Goal: Task Accomplishment & Management: Use online tool/utility

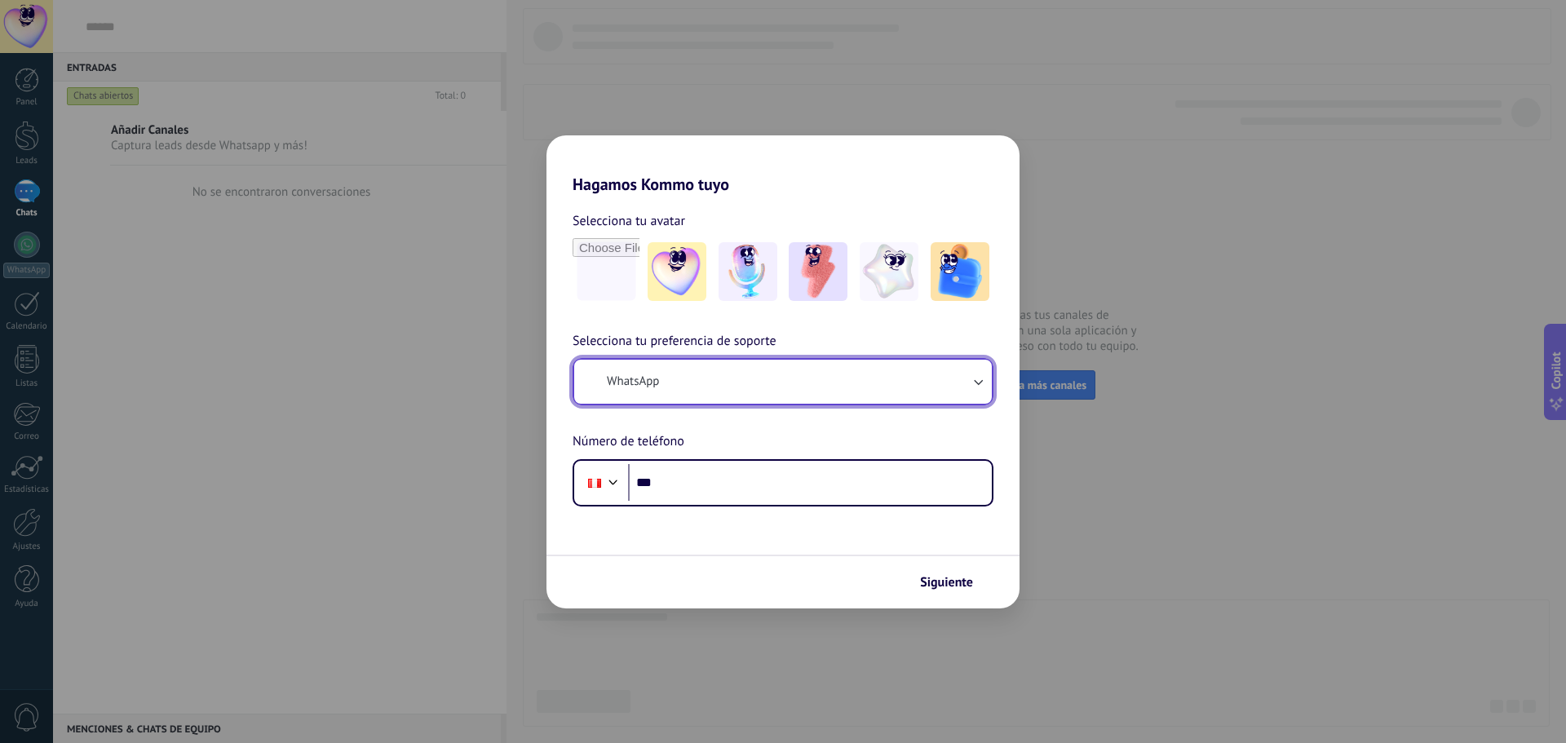
click at [715, 388] on button "WhatsApp" at bounding box center [783, 382] width 418 height 44
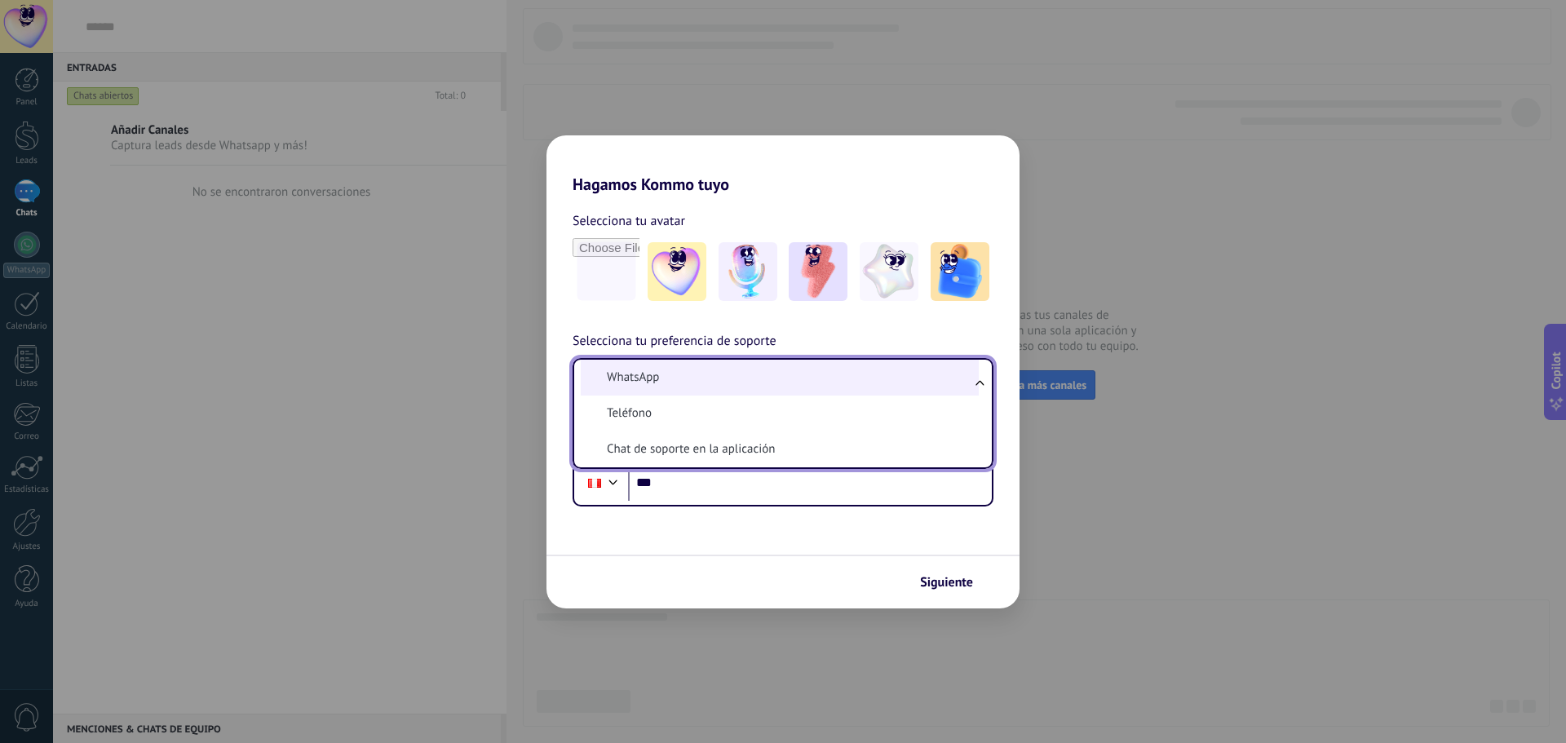
click at [716, 387] on li "WhatsApp" at bounding box center [780, 378] width 398 height 36
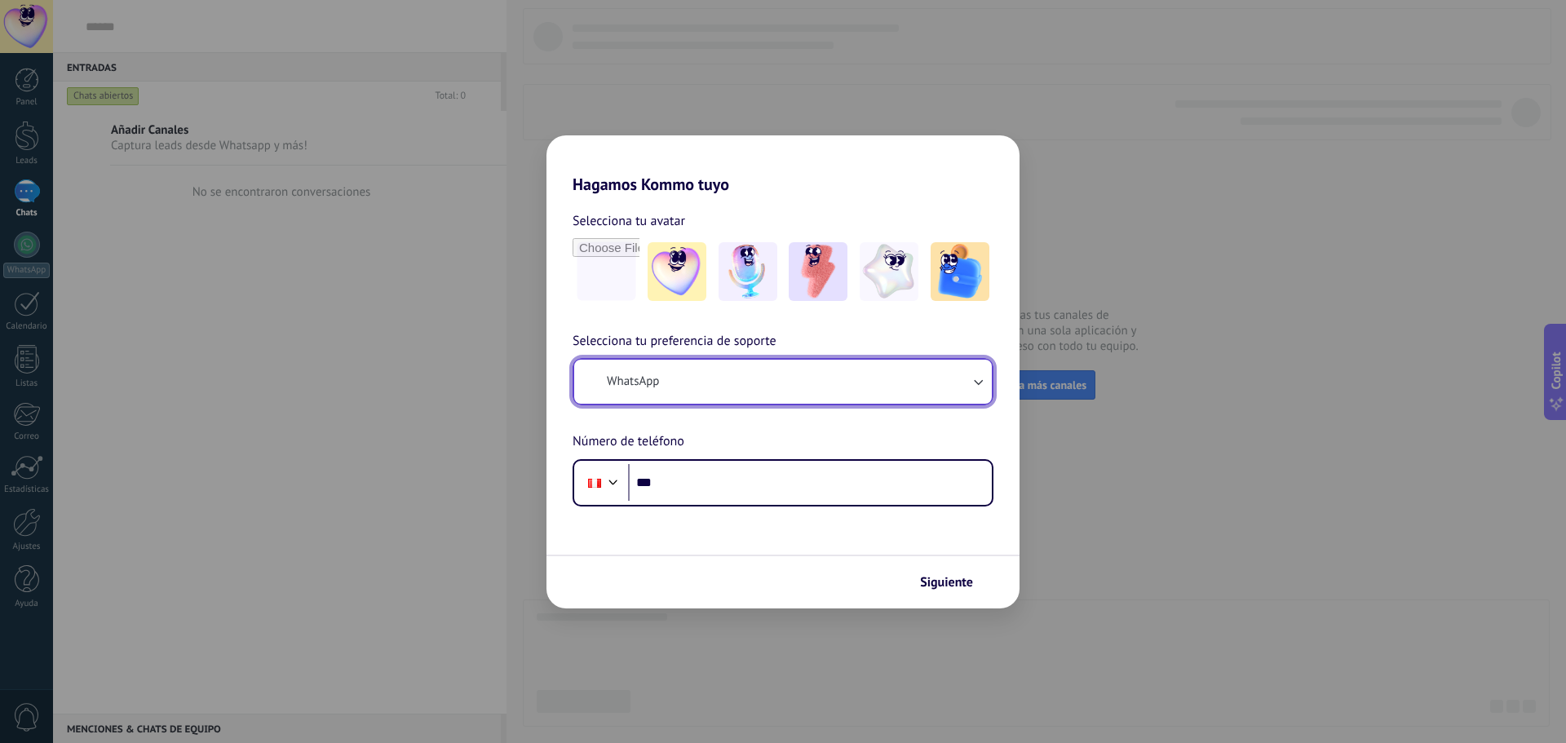
click at [716, 387] on button "WhatsApp" at bounding box center [783, 382] width 418 height 44
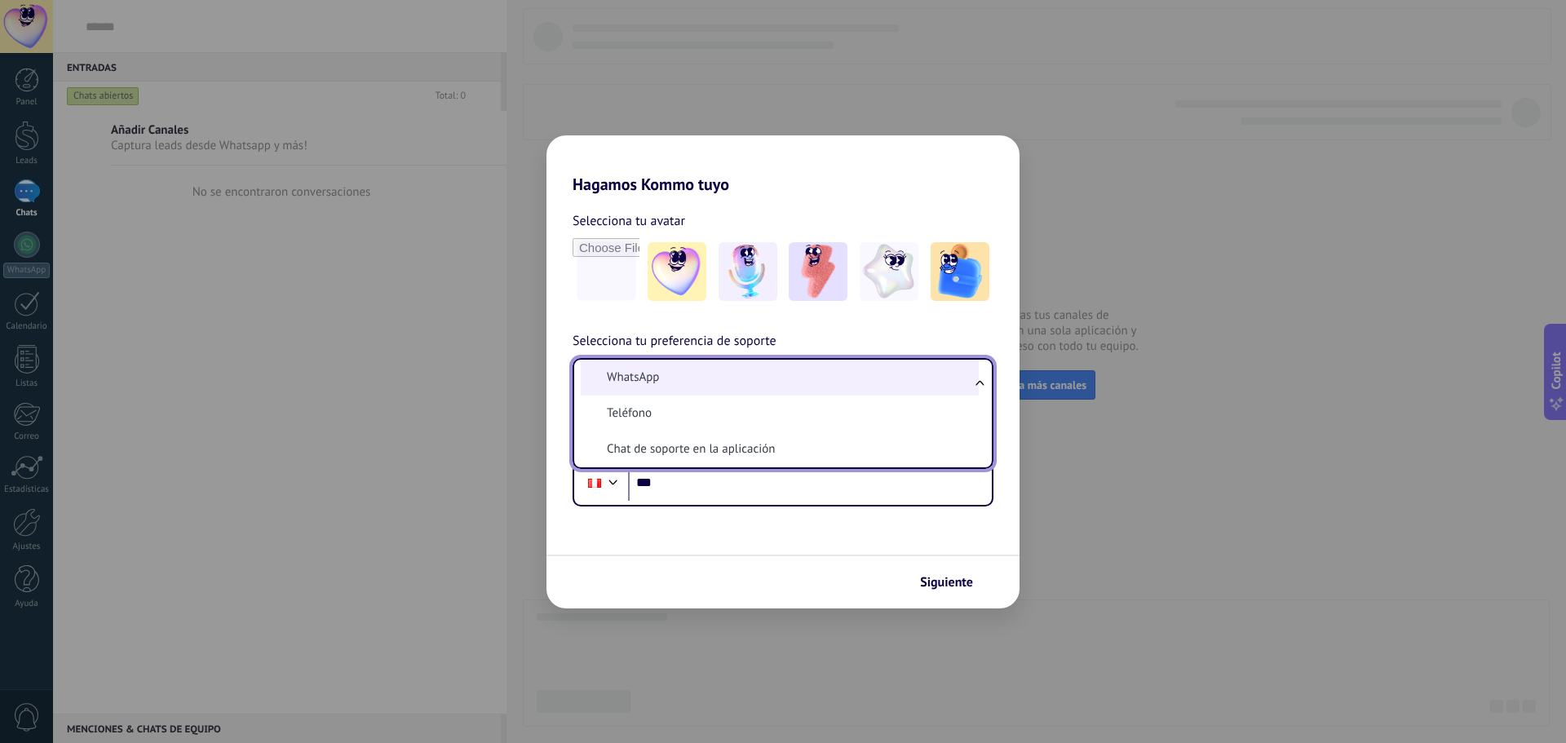
click at [705, 376] on li "WhatsApp" at bounding box center [780, 378] width 398 height 36
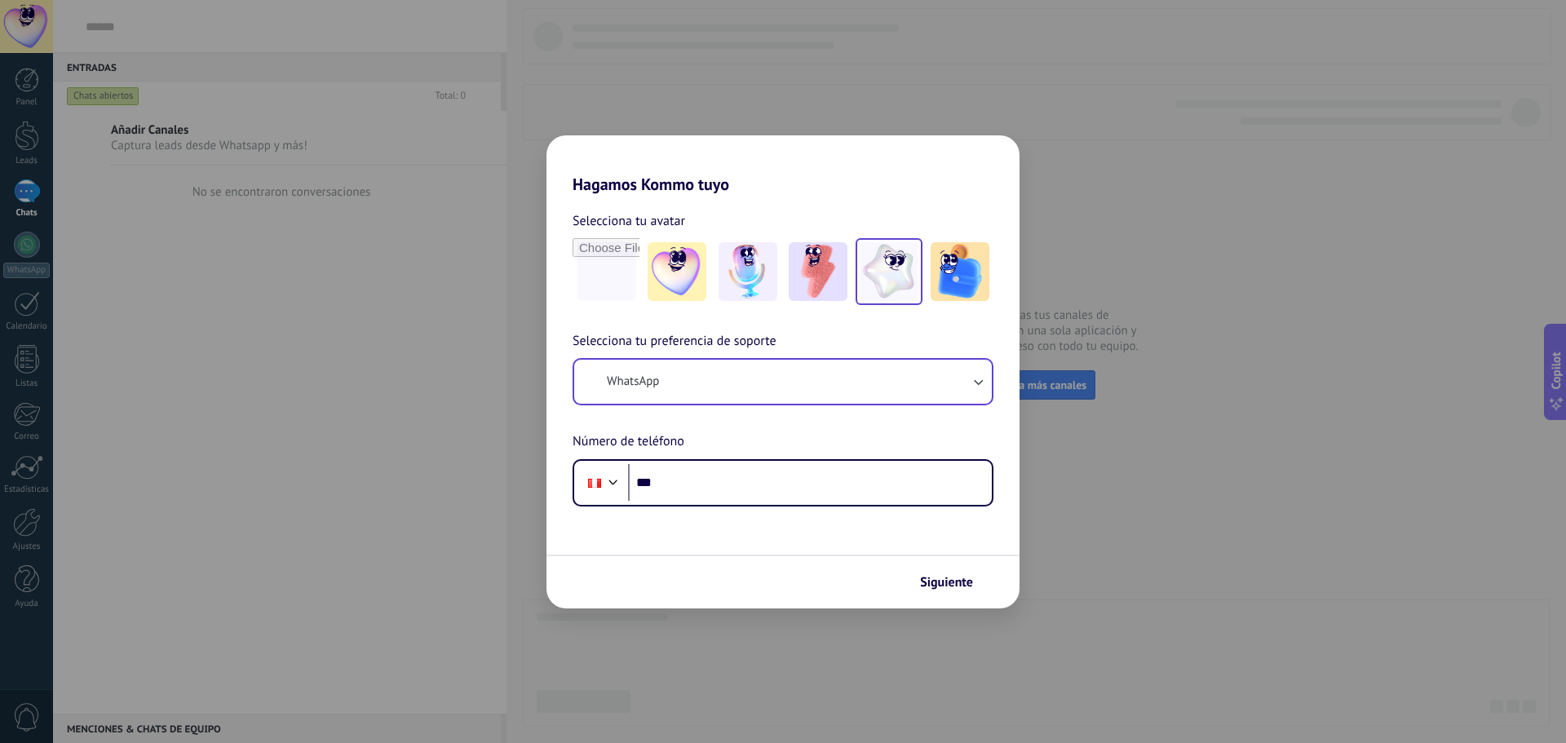
click at [886, 273] on img at bounding box center [889, 271] width 59 height 59
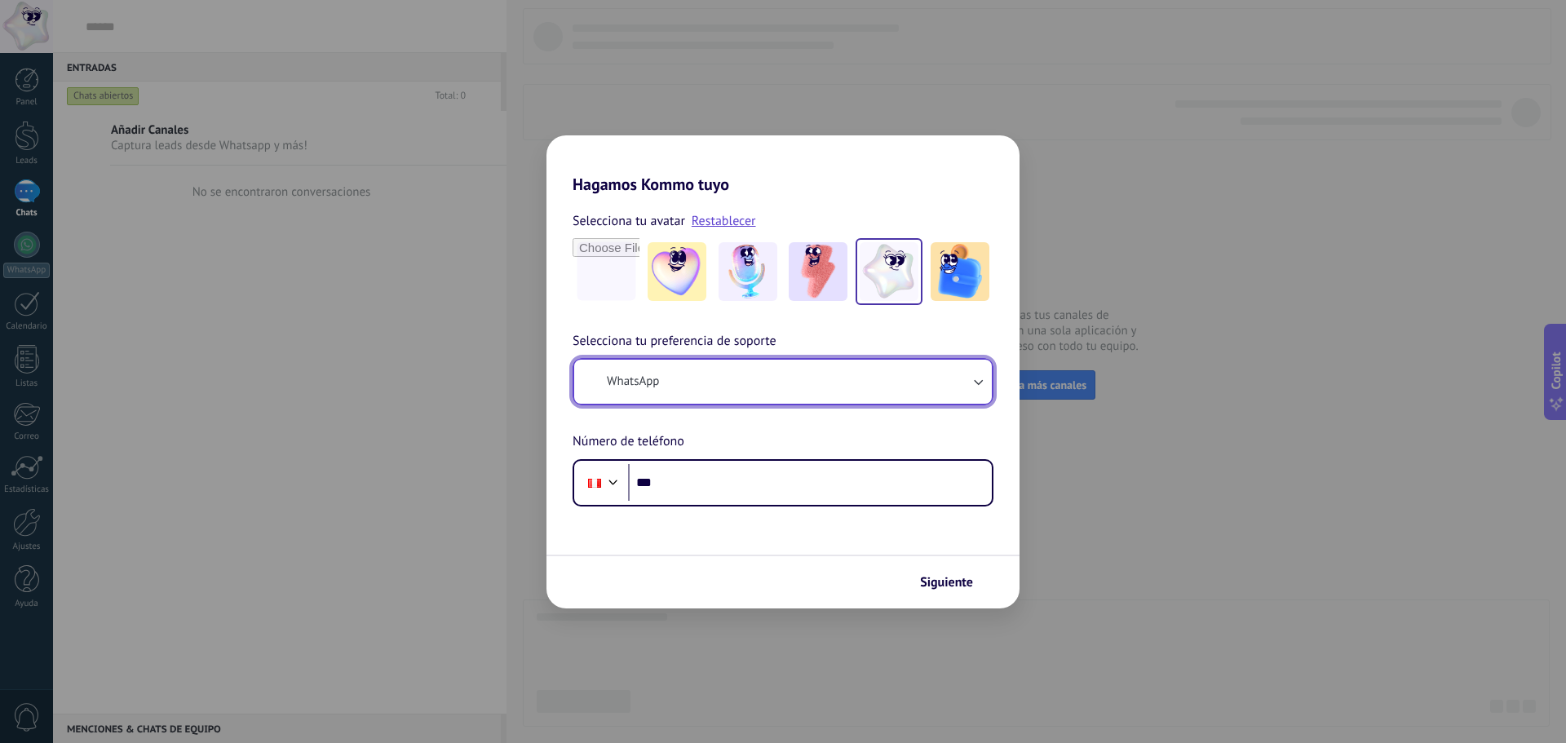
click at [714, 386] on button "WhatsApp" at bounding box center [783, 382] width 418 height 44
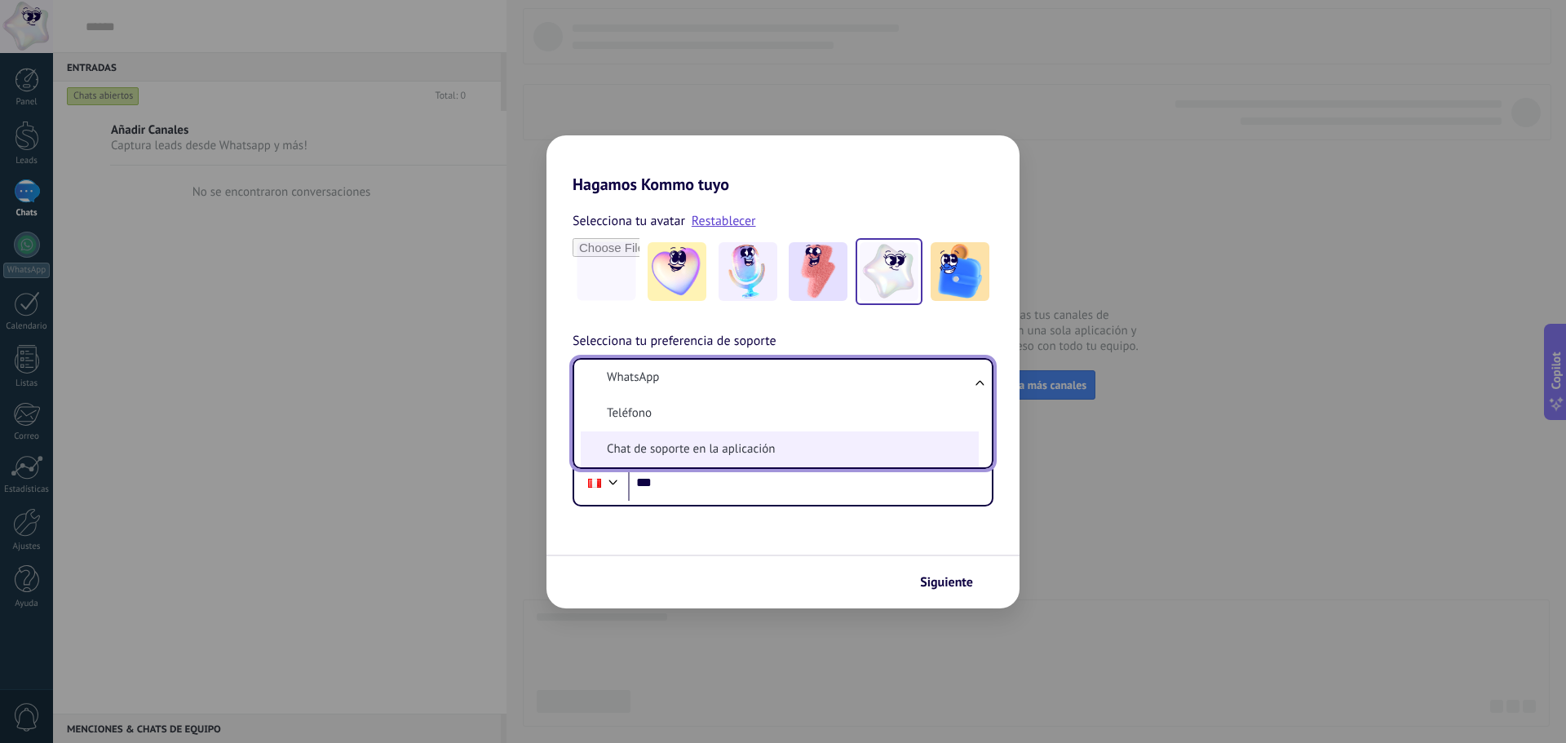
click at [709, 441] on span "Chat de soporte en la aplicación" at bounding box center [691, 449] width 168 height 16
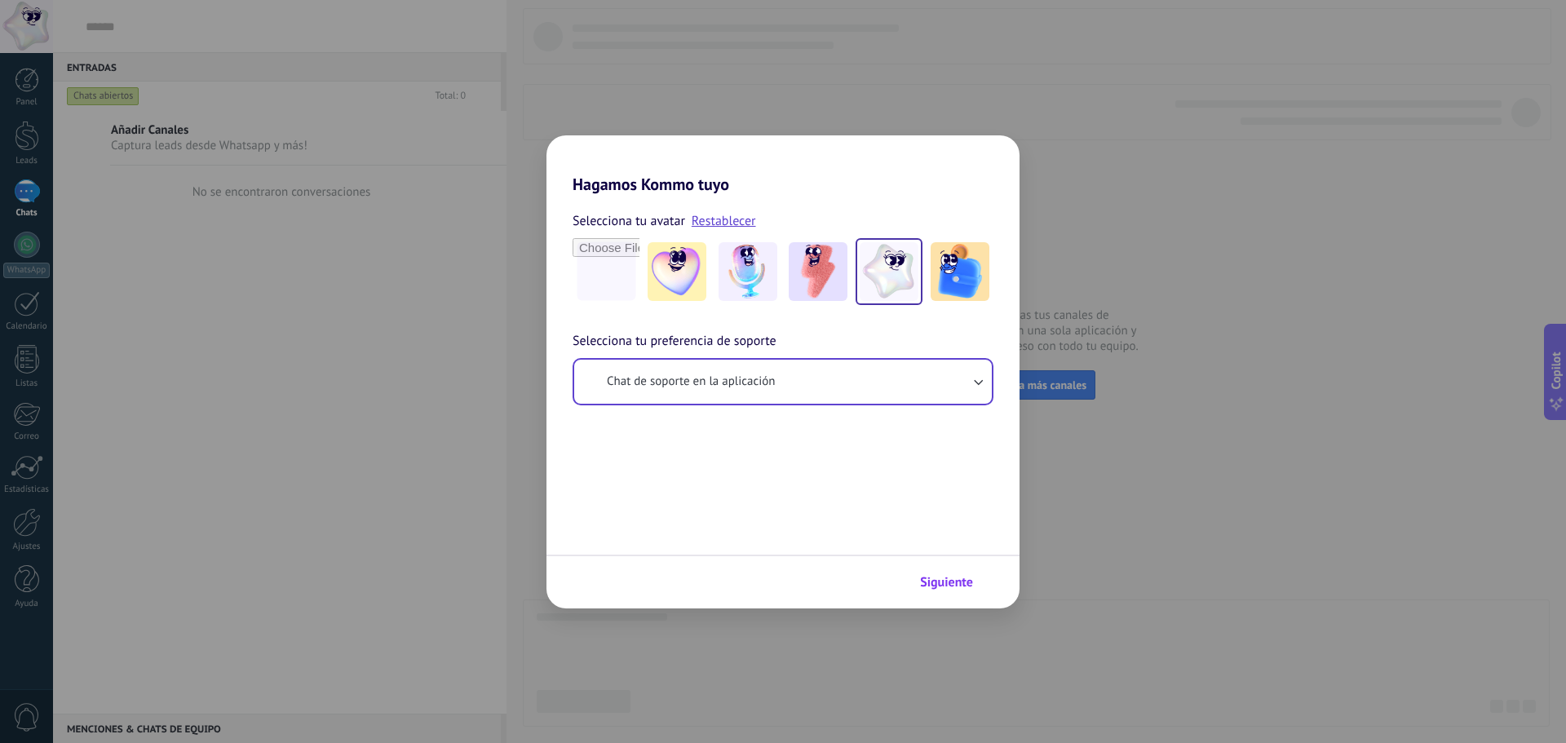
click at [964, 580] on span "Siguiente" at bounding box center [946, 582] width 53 height 11
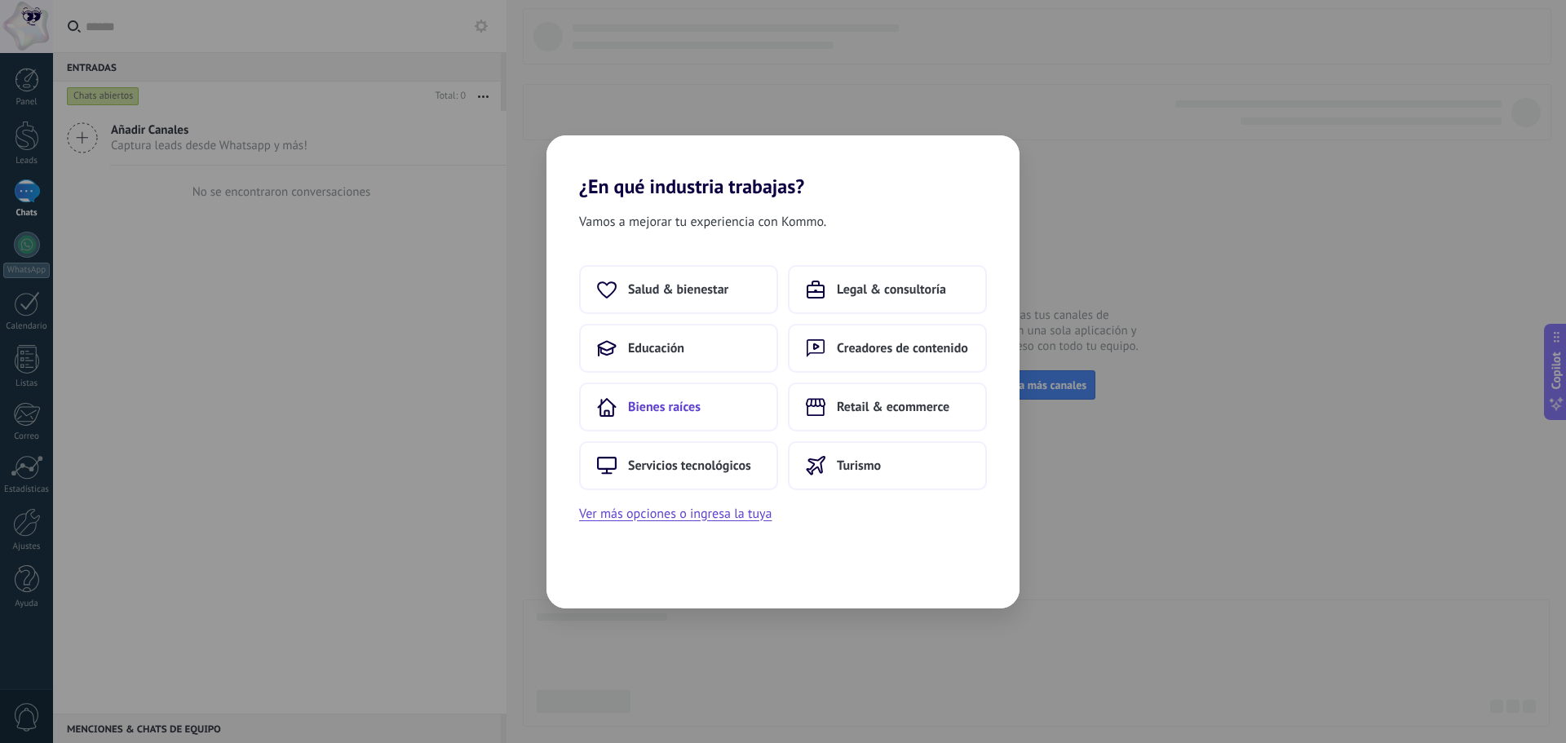
click at [653, 406] on span "Bienes raíces" at bounding box center [664, 407] width 73 height 16
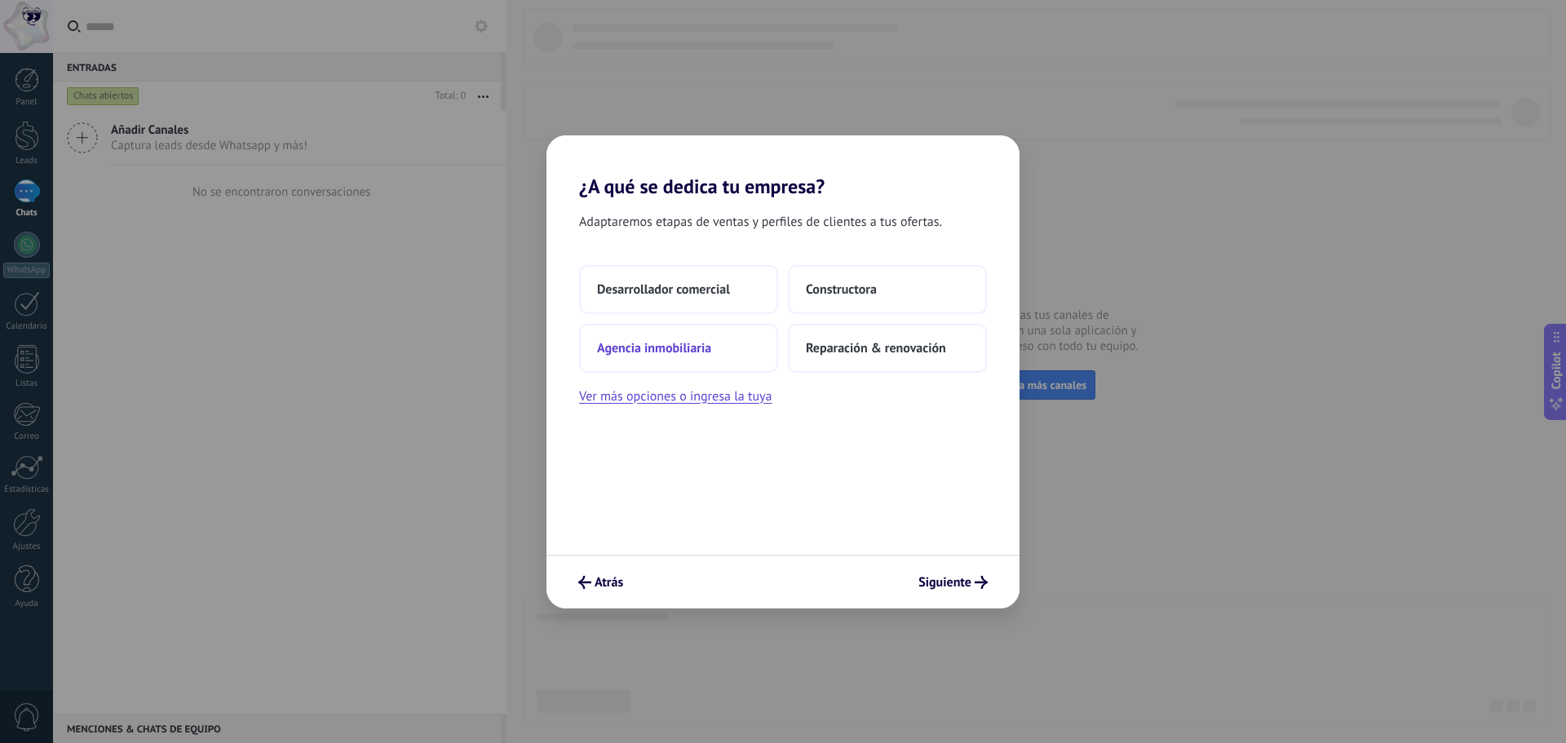
click at [723, 353] on button "Agencia inmobiliaria" at bounding box center [678, 348] width 199 height 49
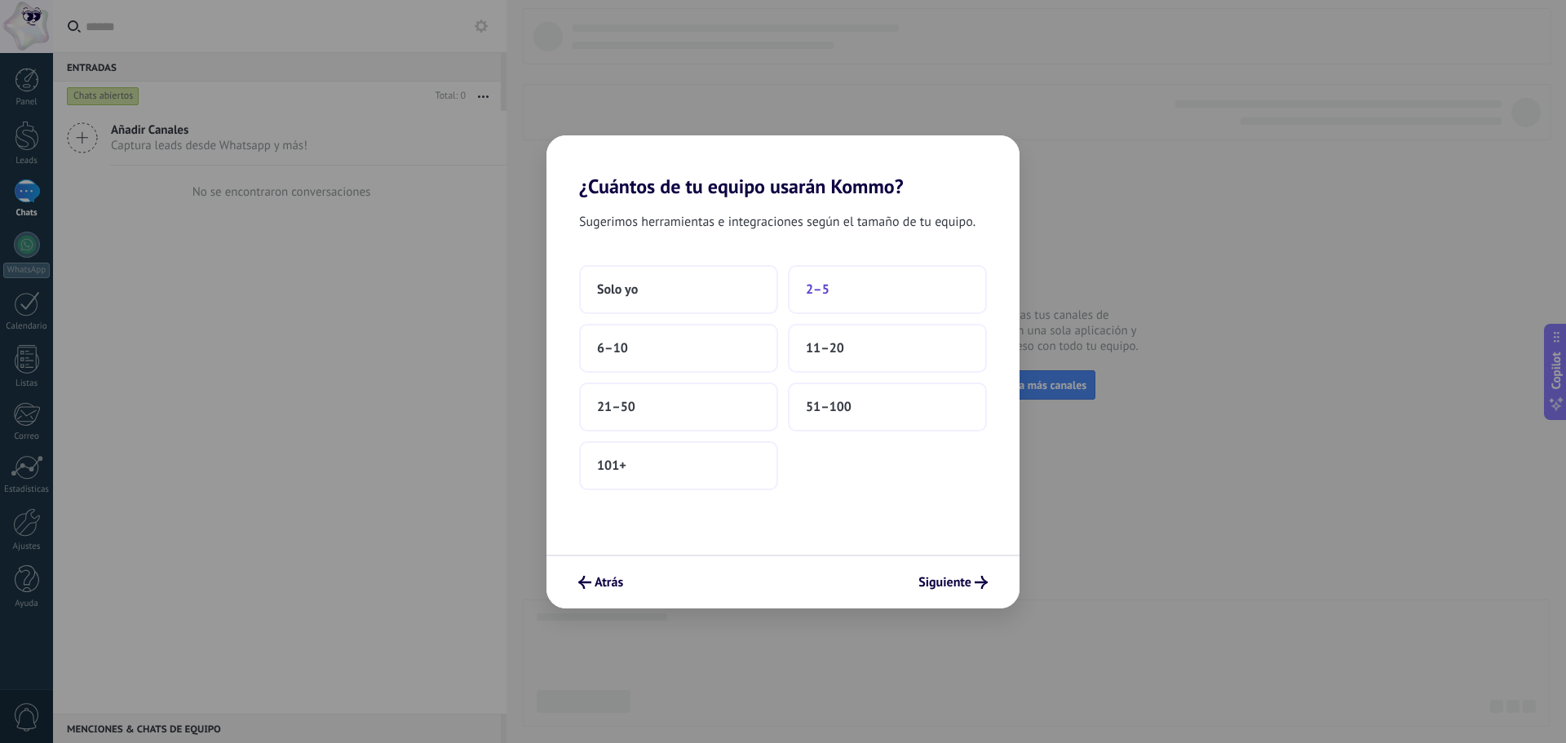
click at [850, 280] on button "2–5" at bounding box center [887, 289] width 199 height 49
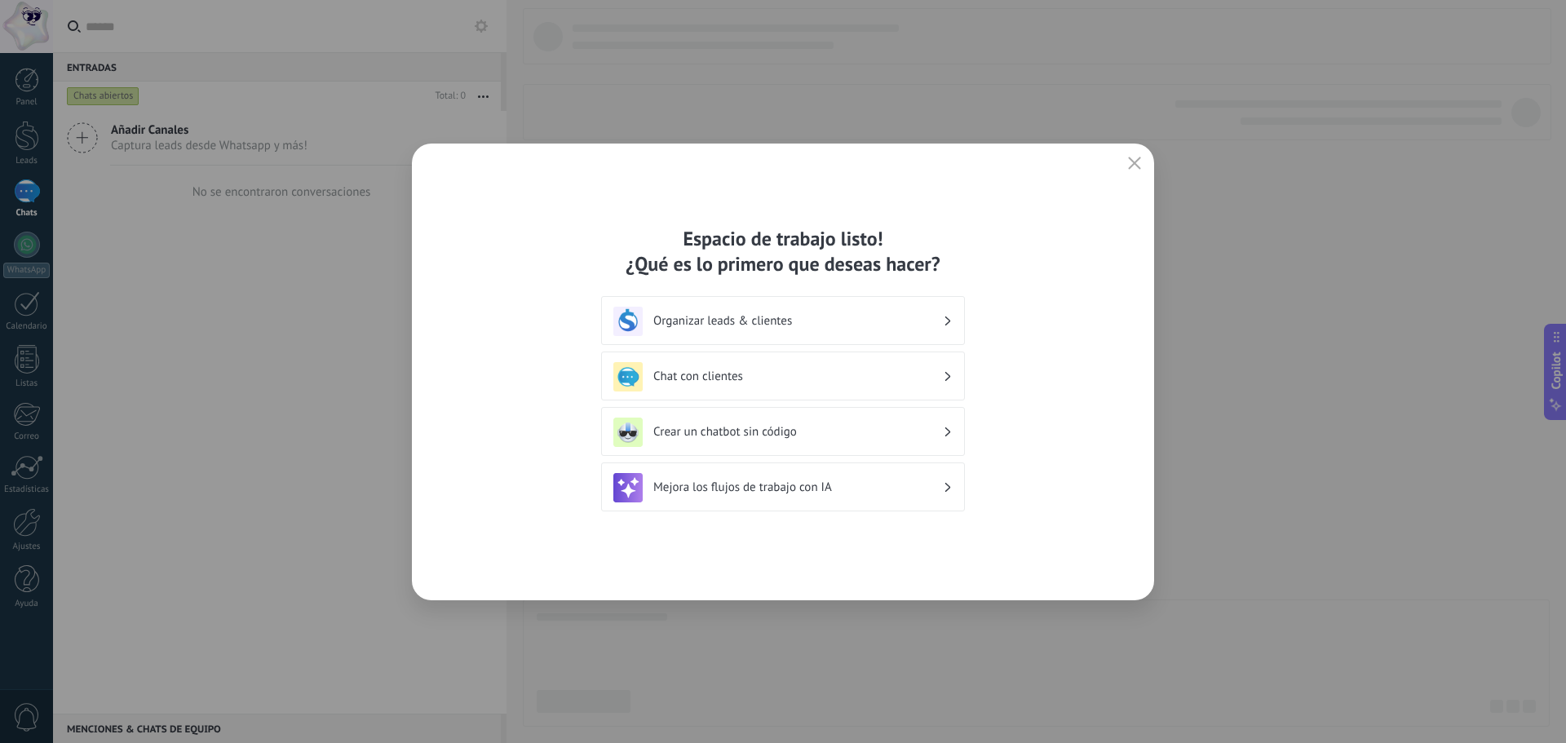
click at [924, 325] on h3 "Organizar leads & clientes" at bounding box center [798, 320] width 290 height 15
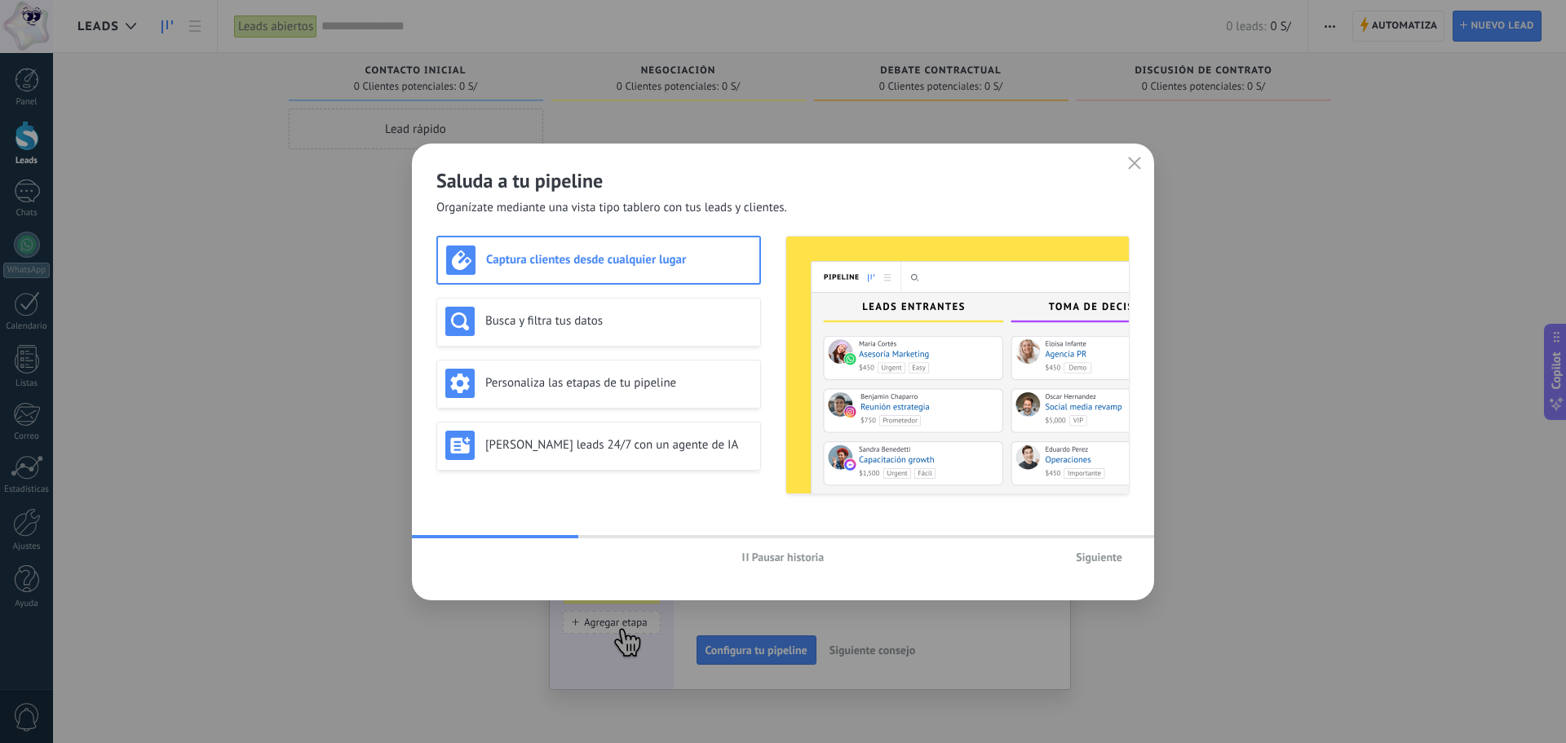
click at [1092, 559] on span "Siguiente" at bounding box center [1099, 556] width 46 height 11
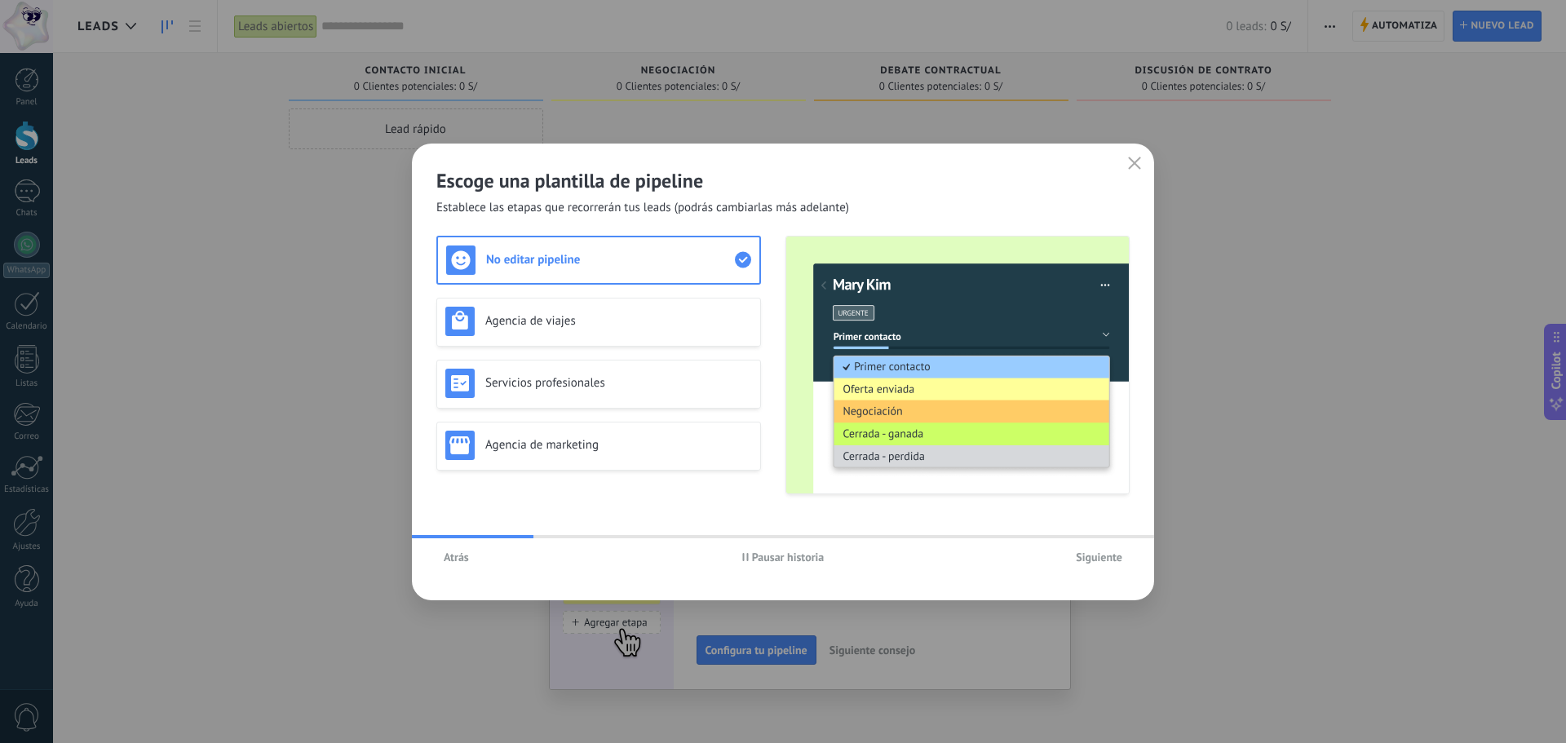
click at [1092, 559] on span "Siguiente" at bounding box center [1099, 556] width 46 height 11
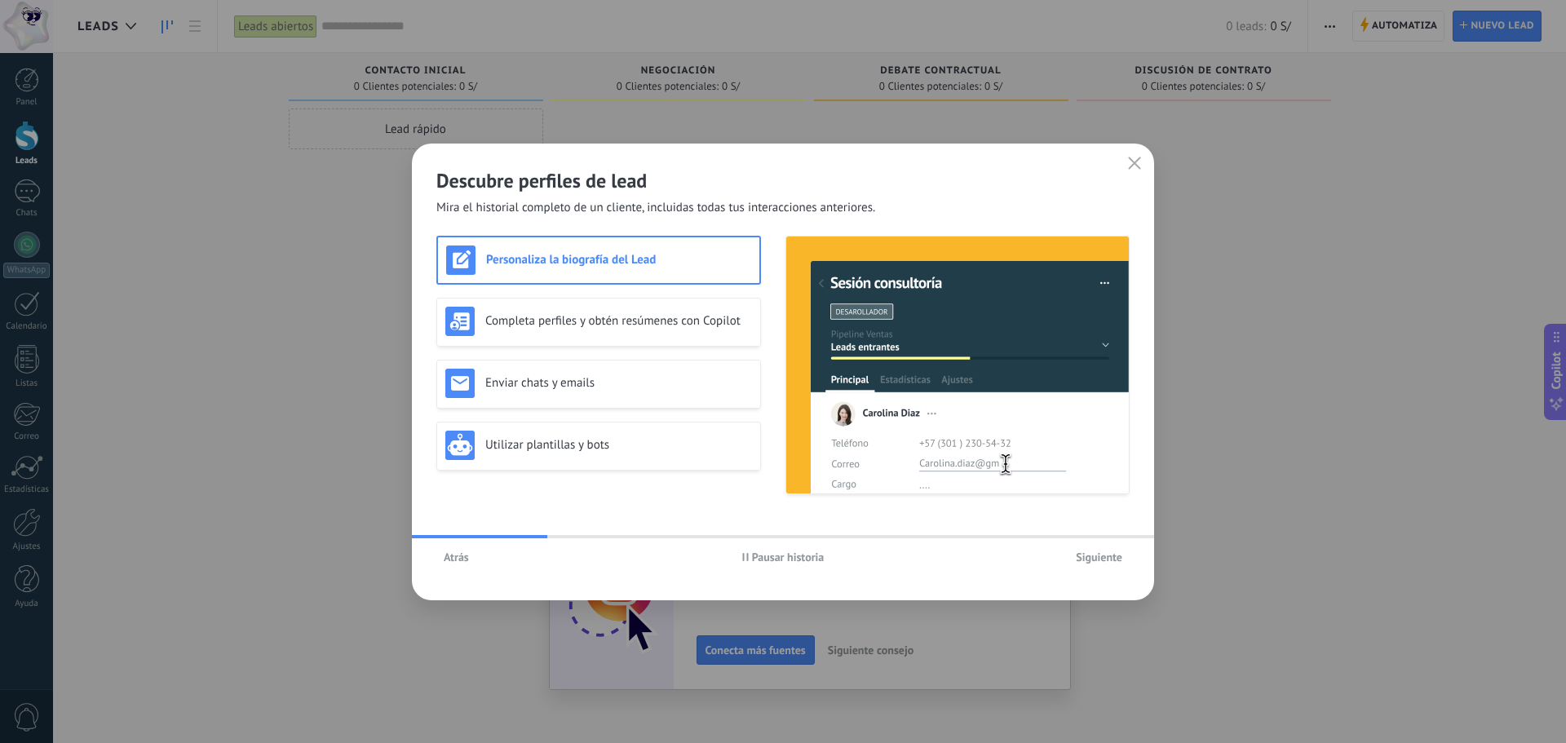
click at [1092, 559] on span "Siguiente" at bounding box center [1099, 556] width 46 height 11
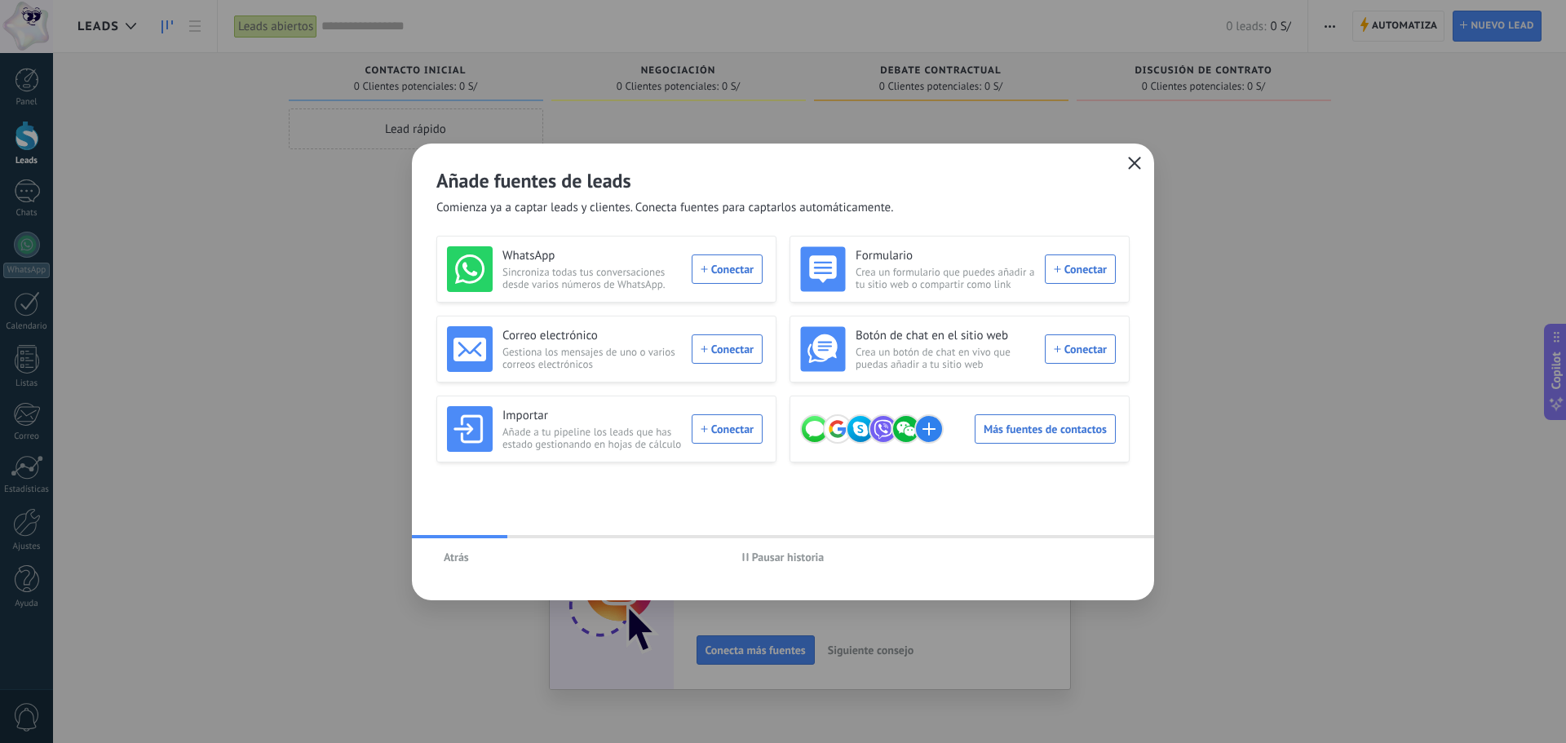
click at [1136, 165] on use "button" at bounding box center [1135, 163] width 12 height 12
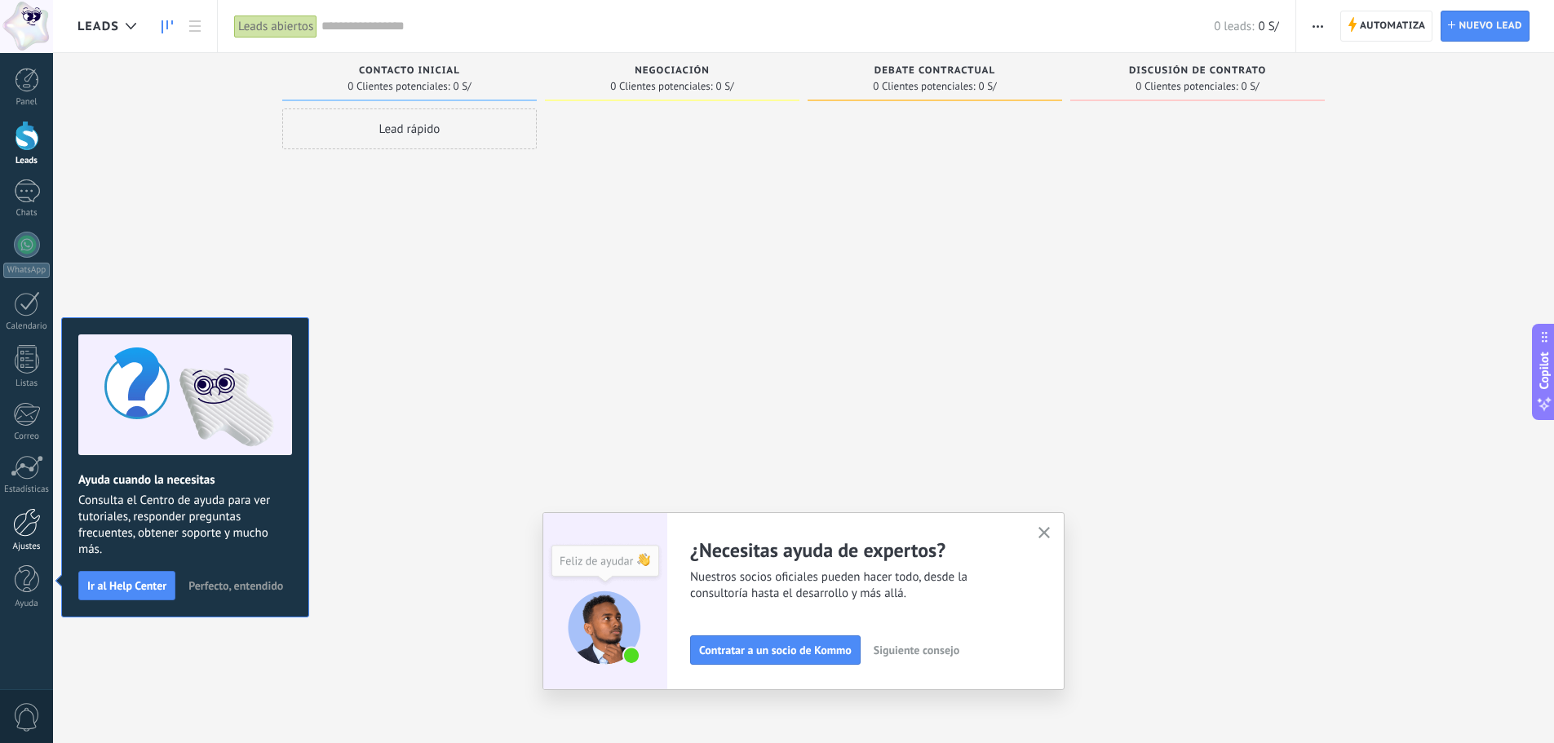
click at [34, 530] on div at bounding box center [27, 522] width 28 height 29
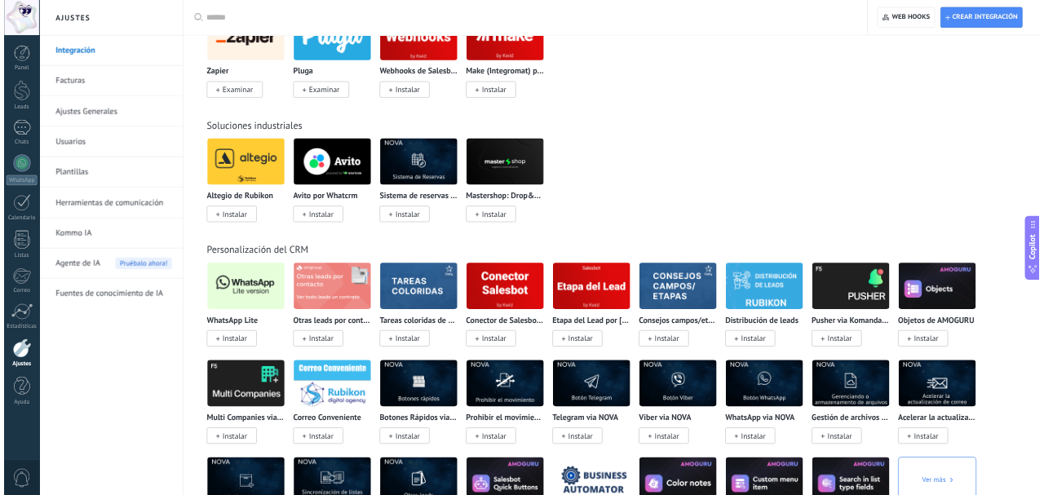
scroll to position [2691, 0]
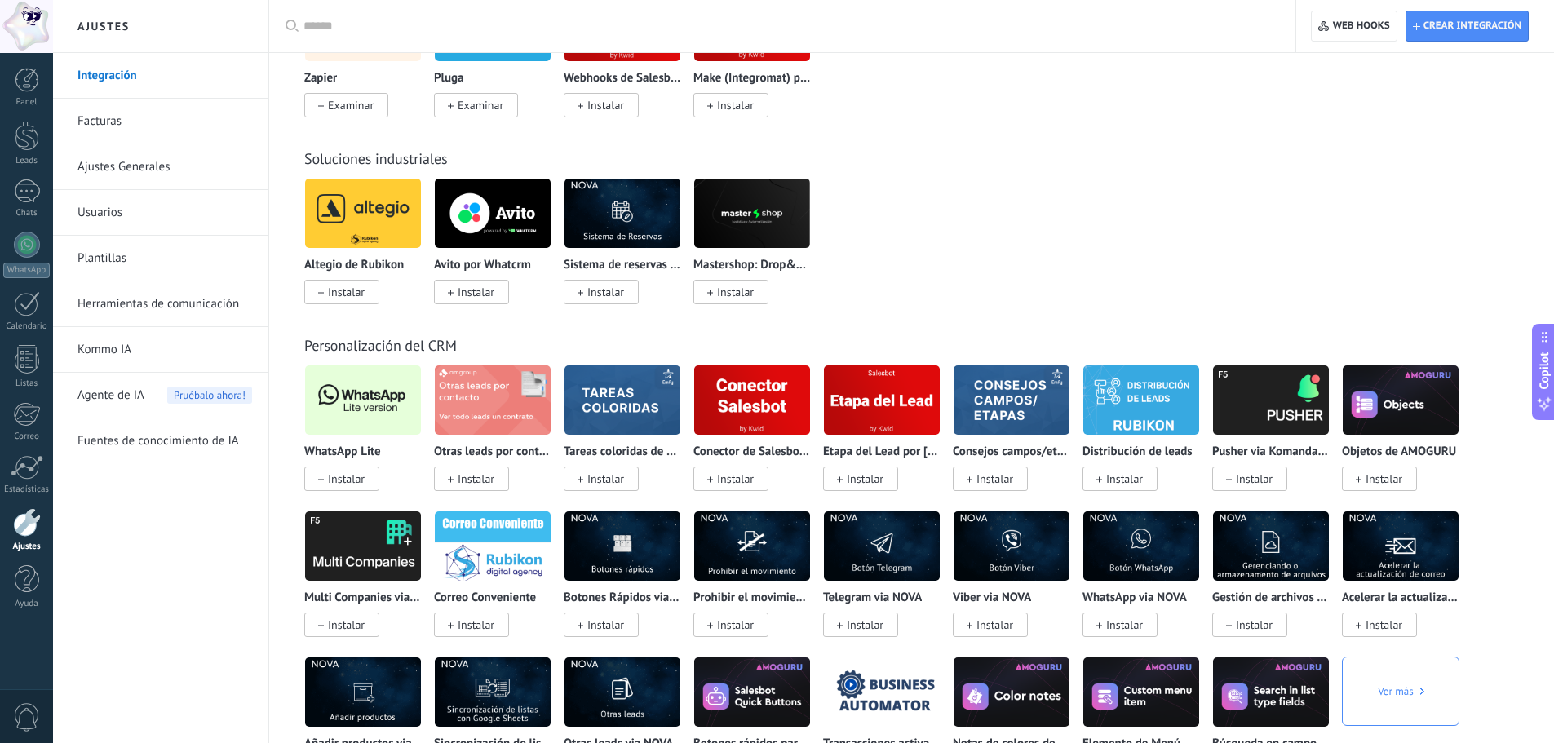
click at [331, 482] on span "Instalar" at bounding box center [346, 478] width 37 height 15
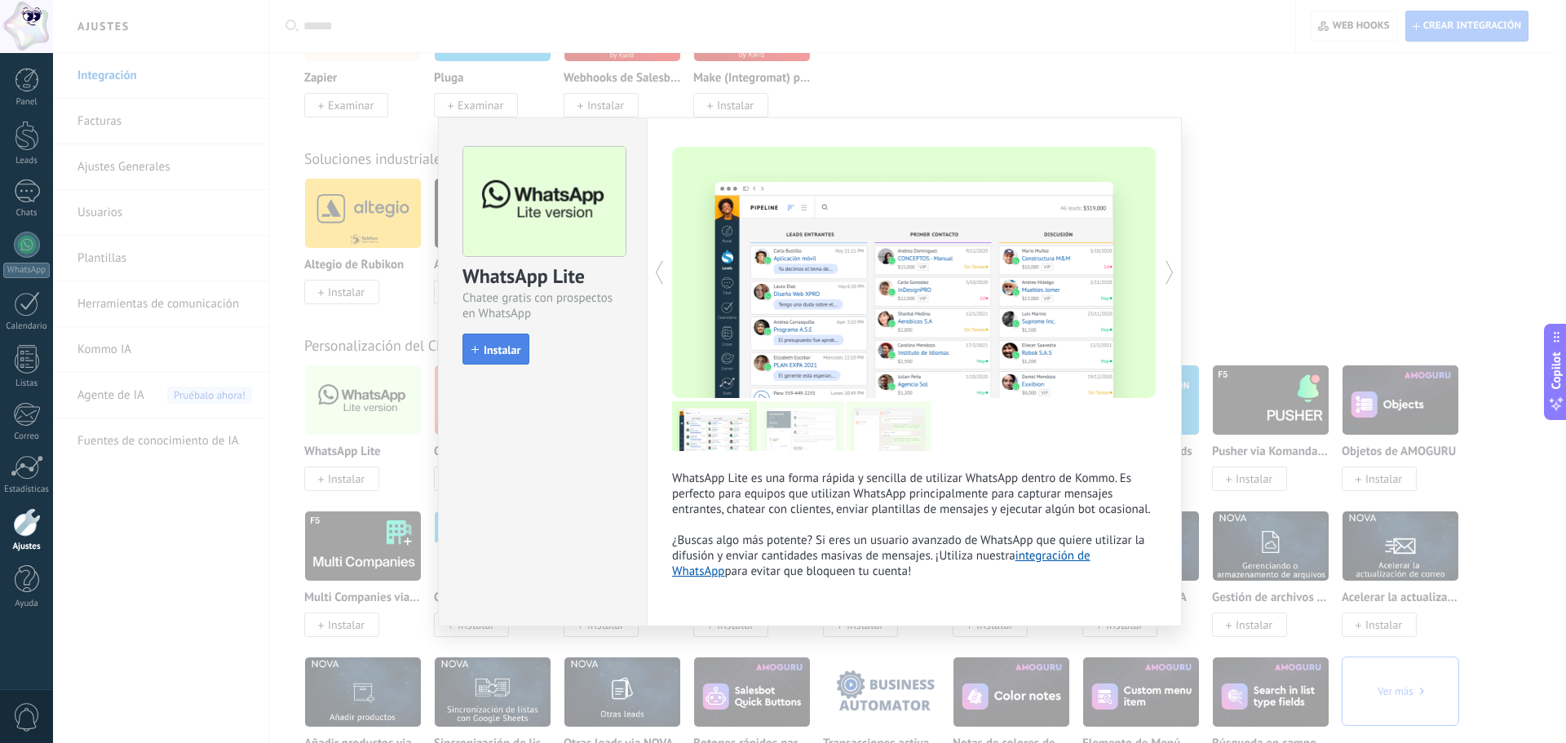
click at [502, 351] on span "Instalar" at bounding box center [502, 349] width 37 height 11
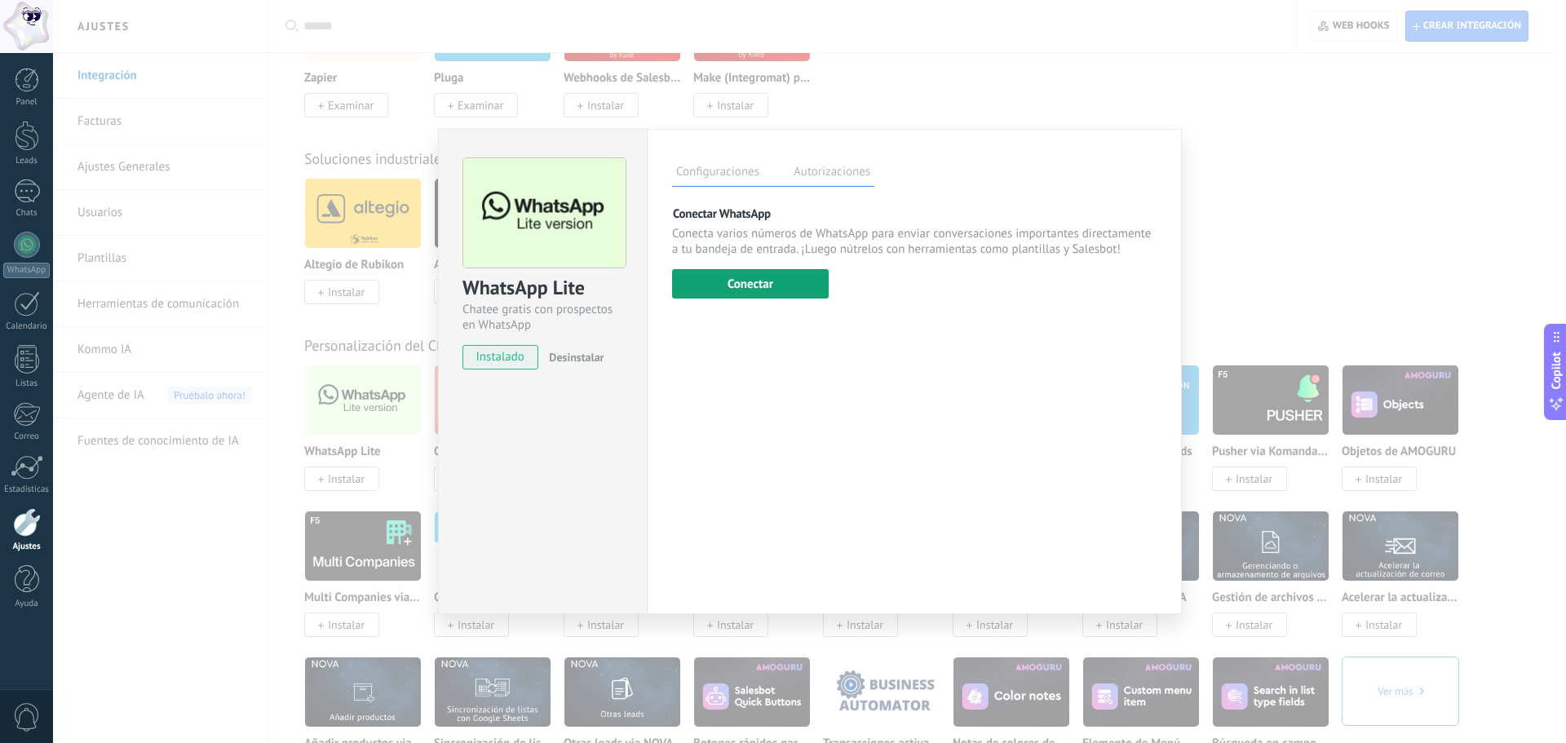
click at [768, 275] on button "Conectar" at bounding box center [750, 283] width 157 height 29
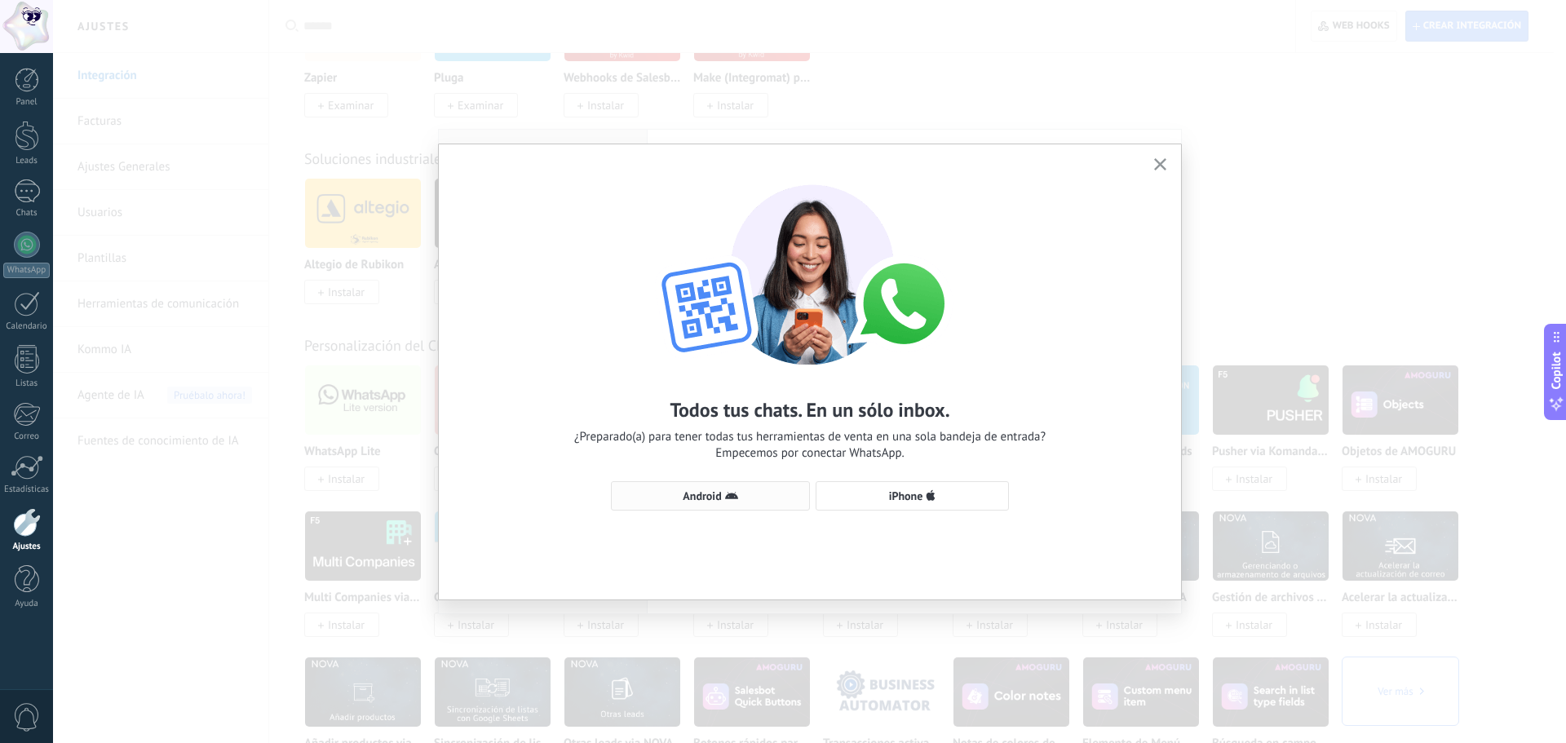
click at [725, 507] on button "Android" at bounding box center [710, 495] width 199 height 29
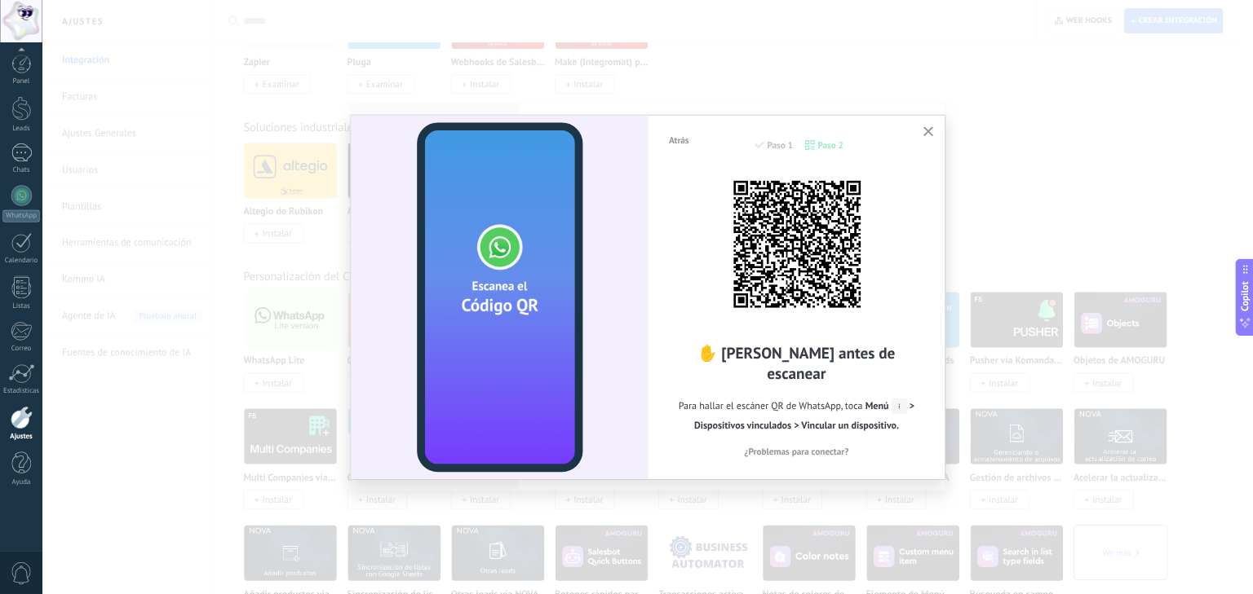
scroll to position [0, 0]
click at [1151, 170] on button "button" at bounding box center [1160, 165] width 20 height 22
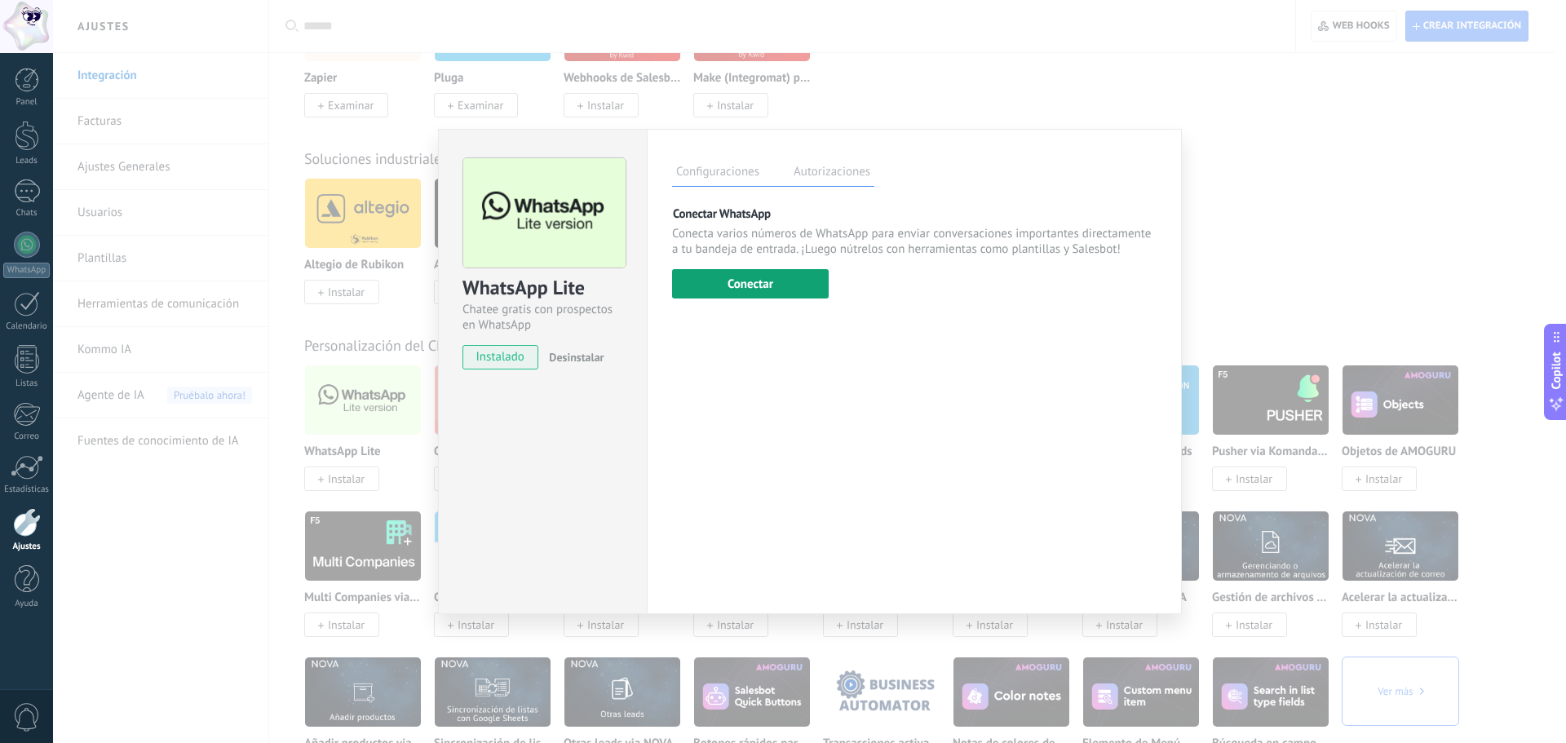
click at [781, 278] on button "Conectar" at bounding box center [750, 283] width 157 height 29
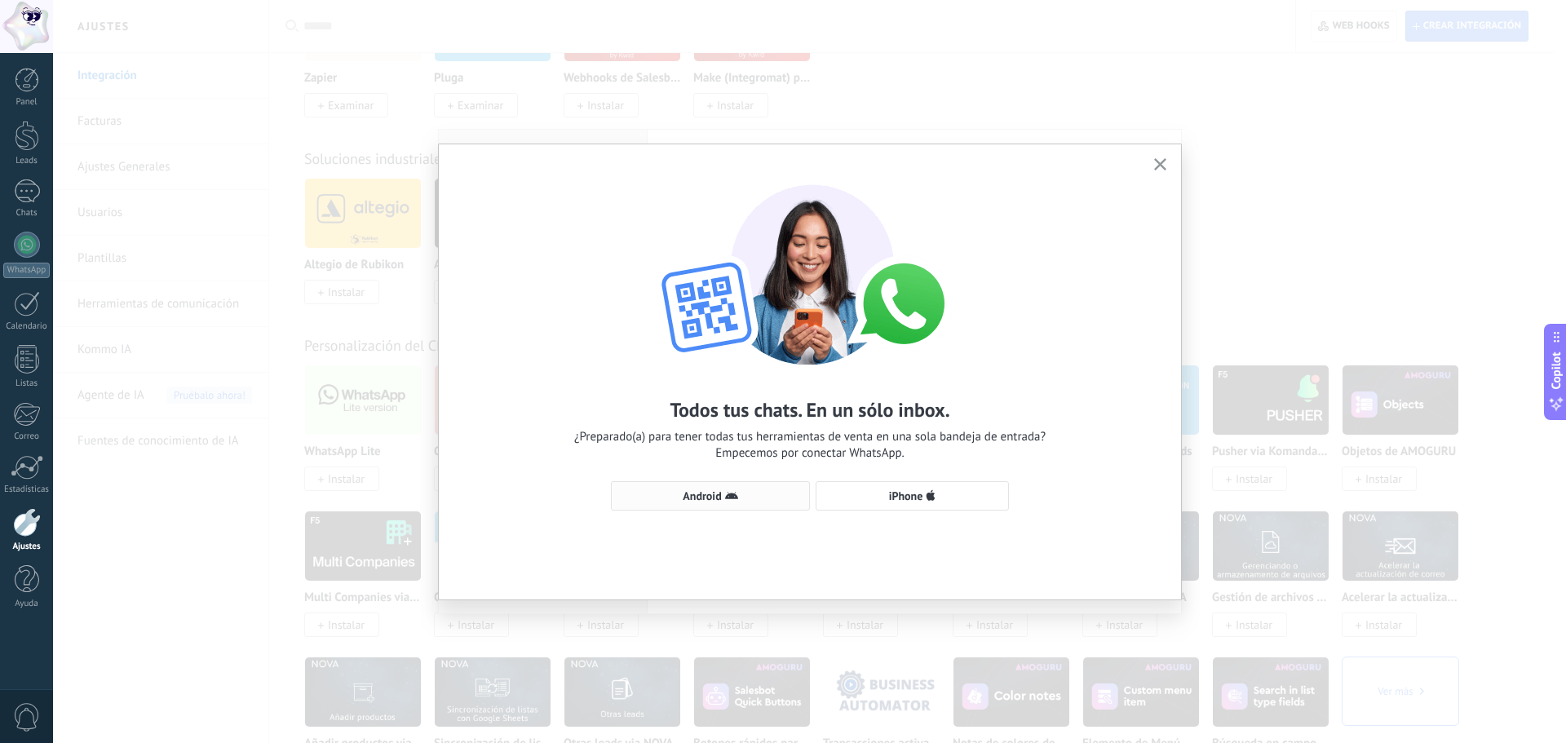
click at [774, 494] on span "Android" at bounding box center [710, 495] width 181 height 13
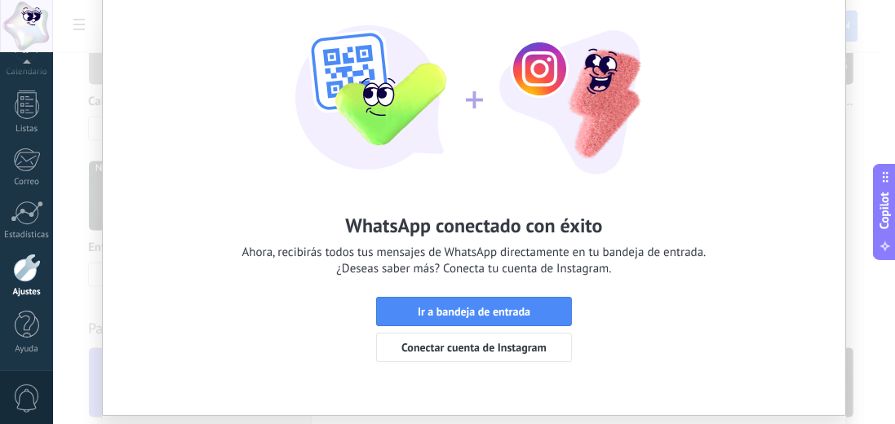
scroll to position [81, 0]
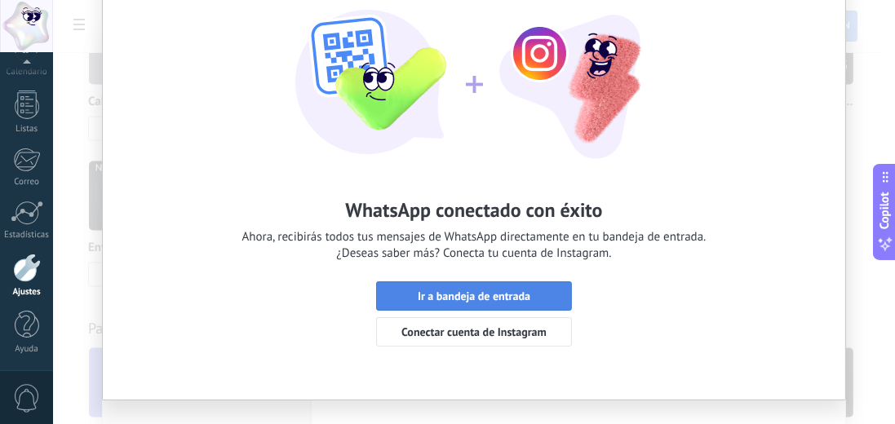
click at [496, 300] on span "Ir a bandeja de entrada" at bounding box center [474, 295] width 113 height 11
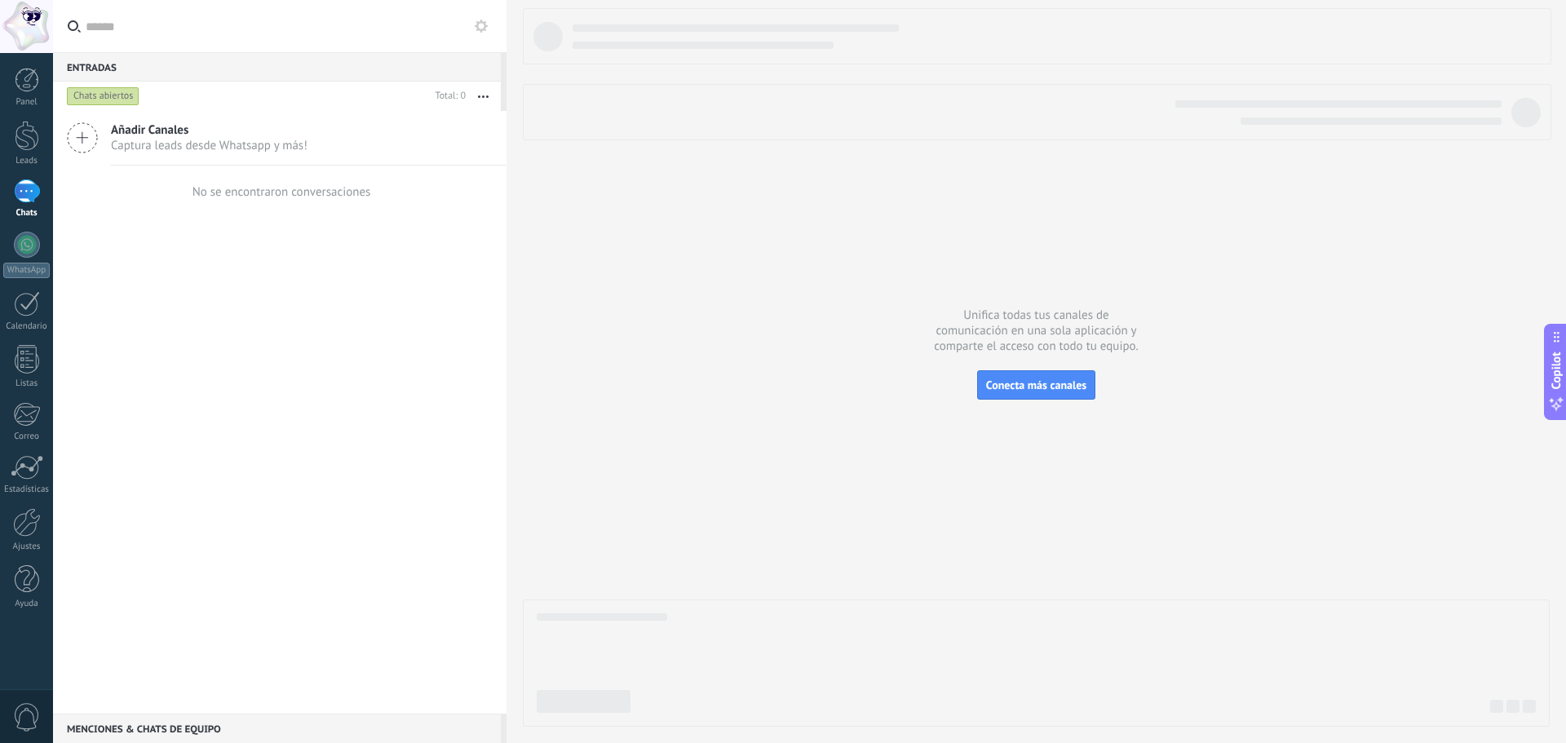
click at [23, 28] on div at bounding box center [26, 26] width 53 height 53
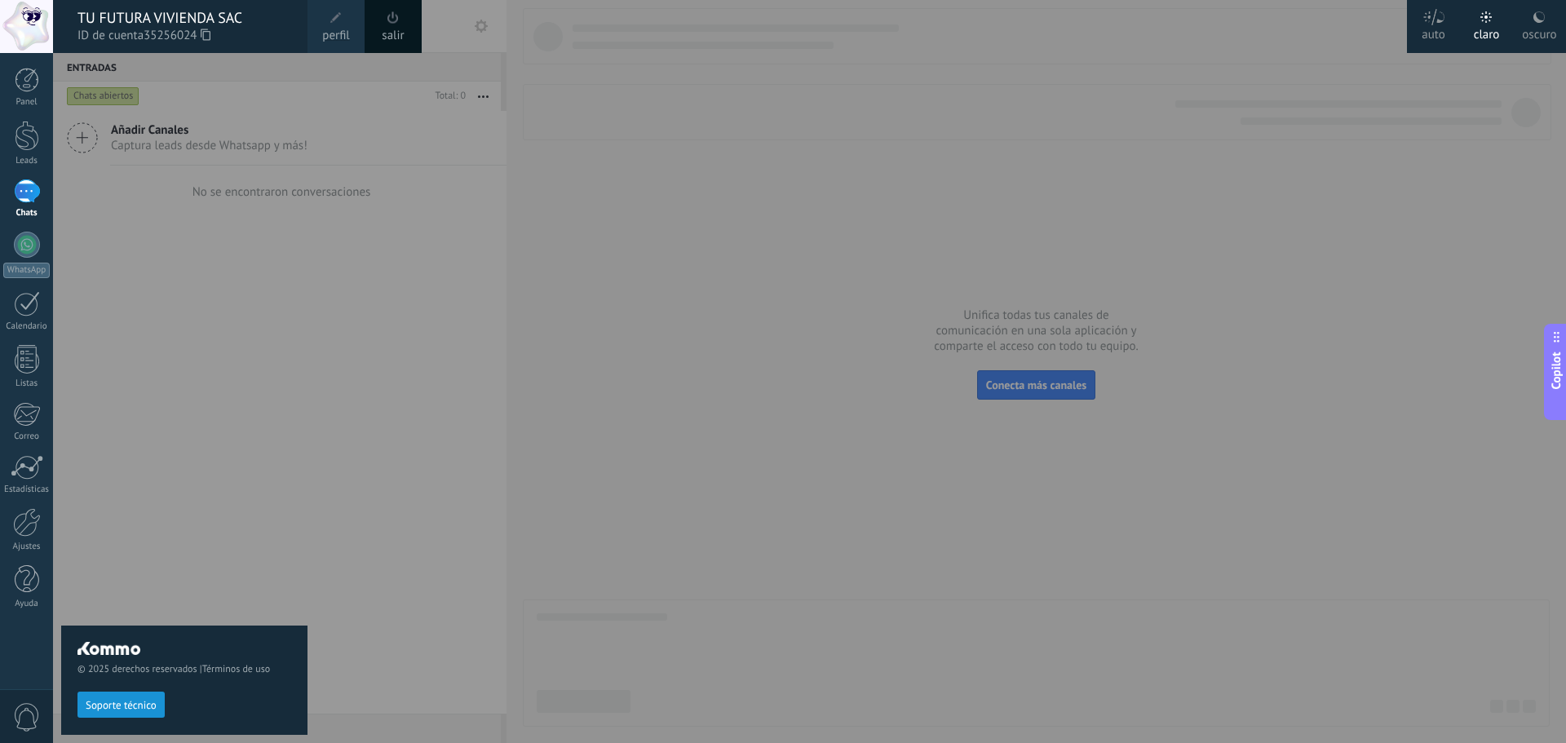
click at [339, 335] on div at bounding box center [836, 371] width 1566 height 743
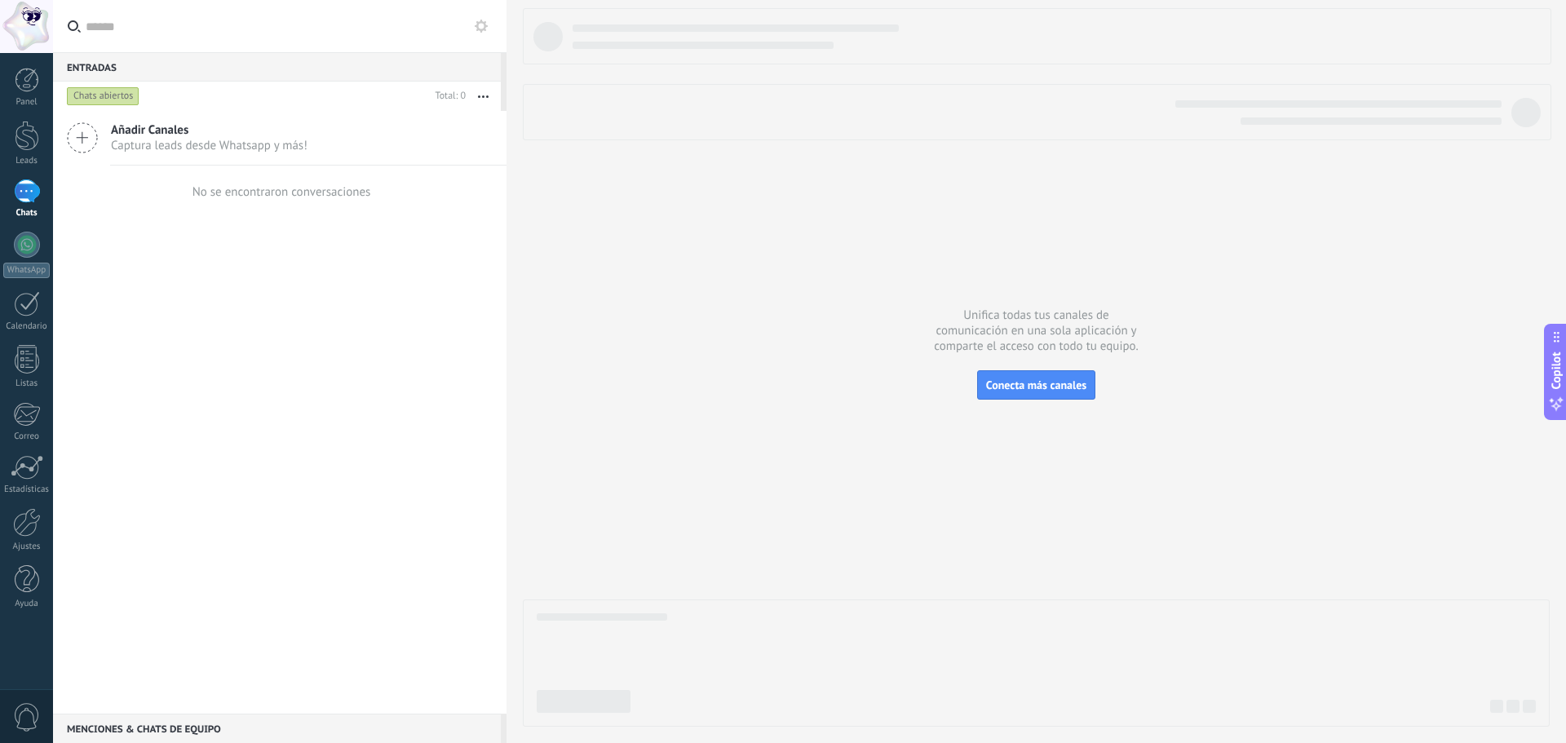
click at [22, 33] on div at bounding box center [26, 26] width 53 height 53
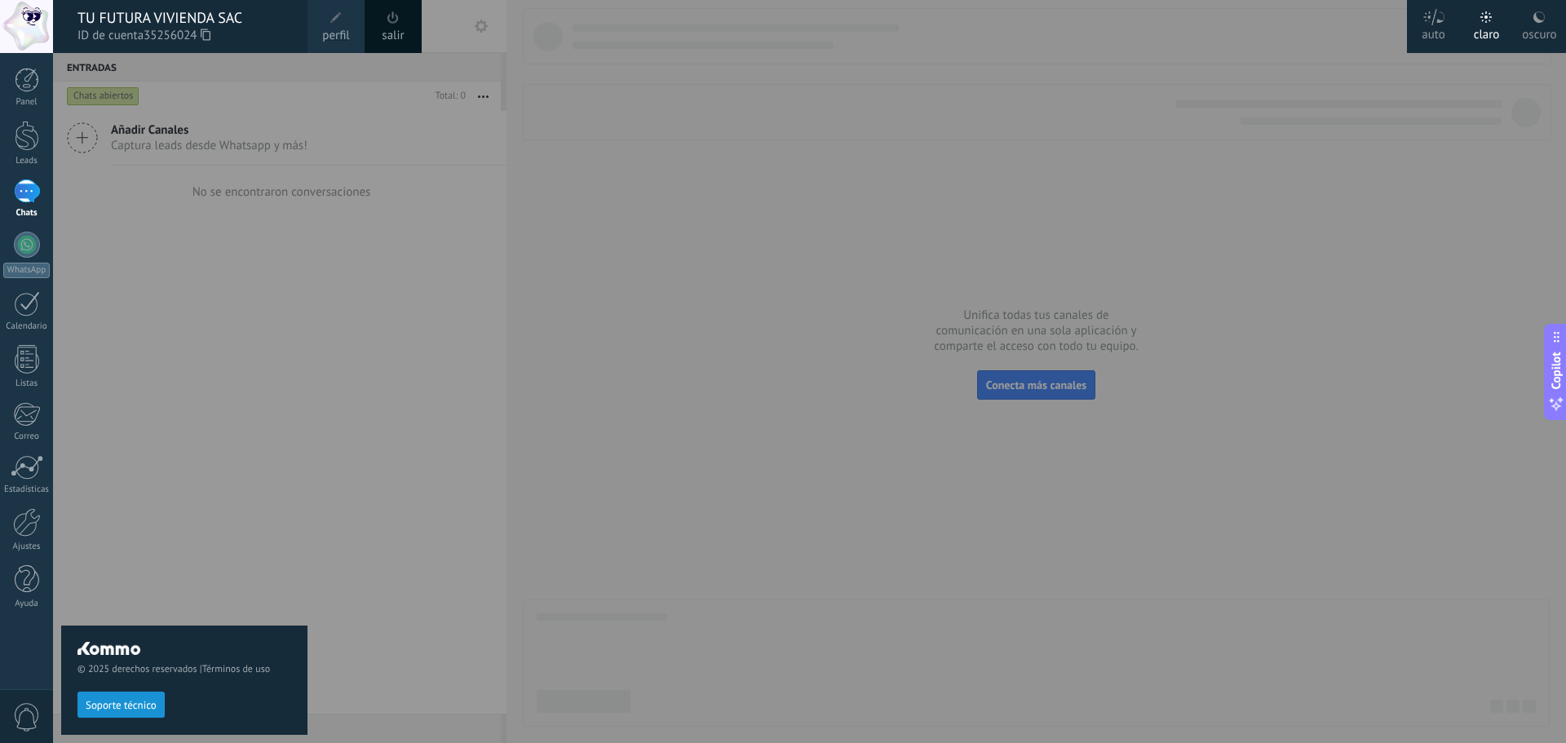
click at [345, 374] on div at bounding box center [836, 371] width 1566 height 743
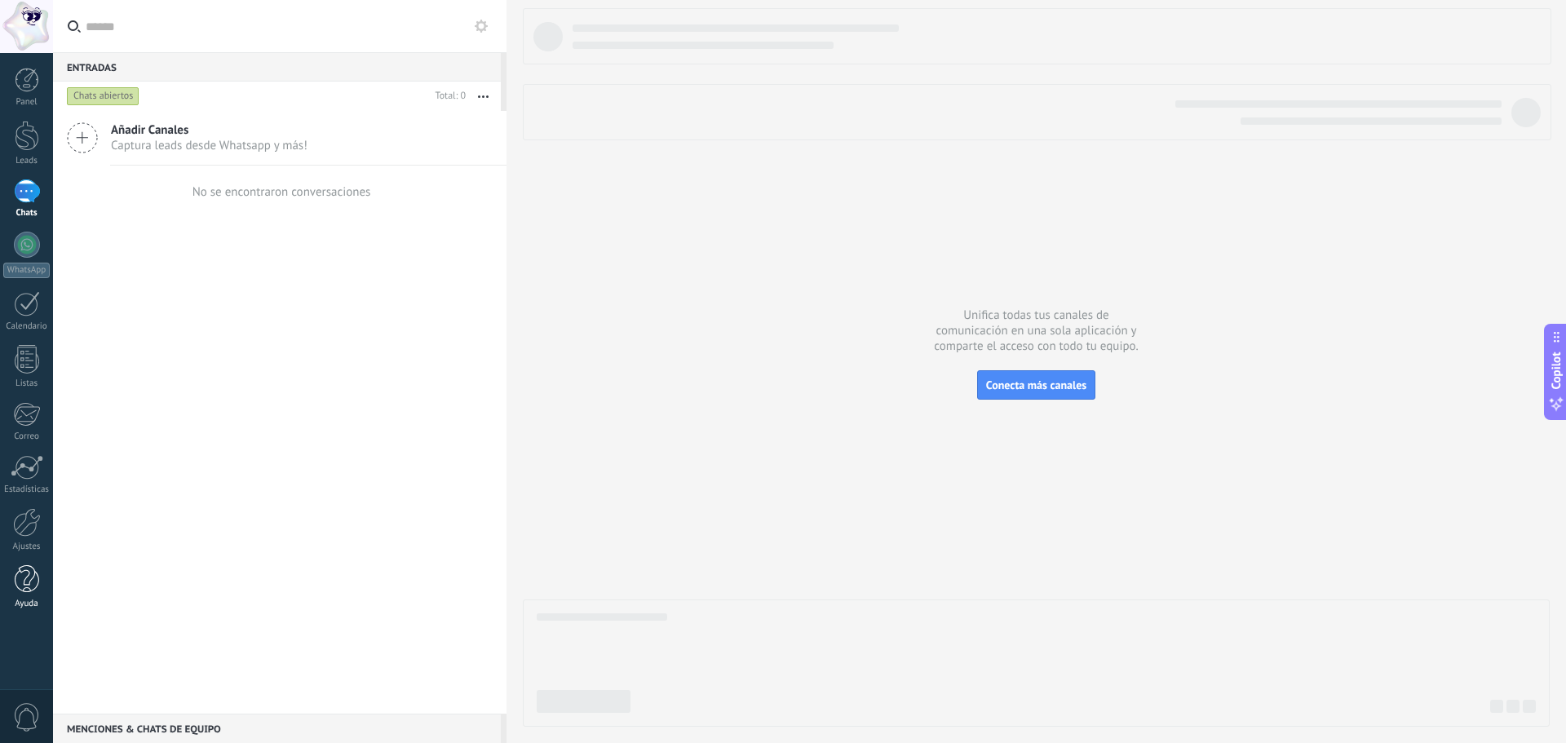
click at [26, 577] on div at bounding box center [27, 579] width 24 height 29
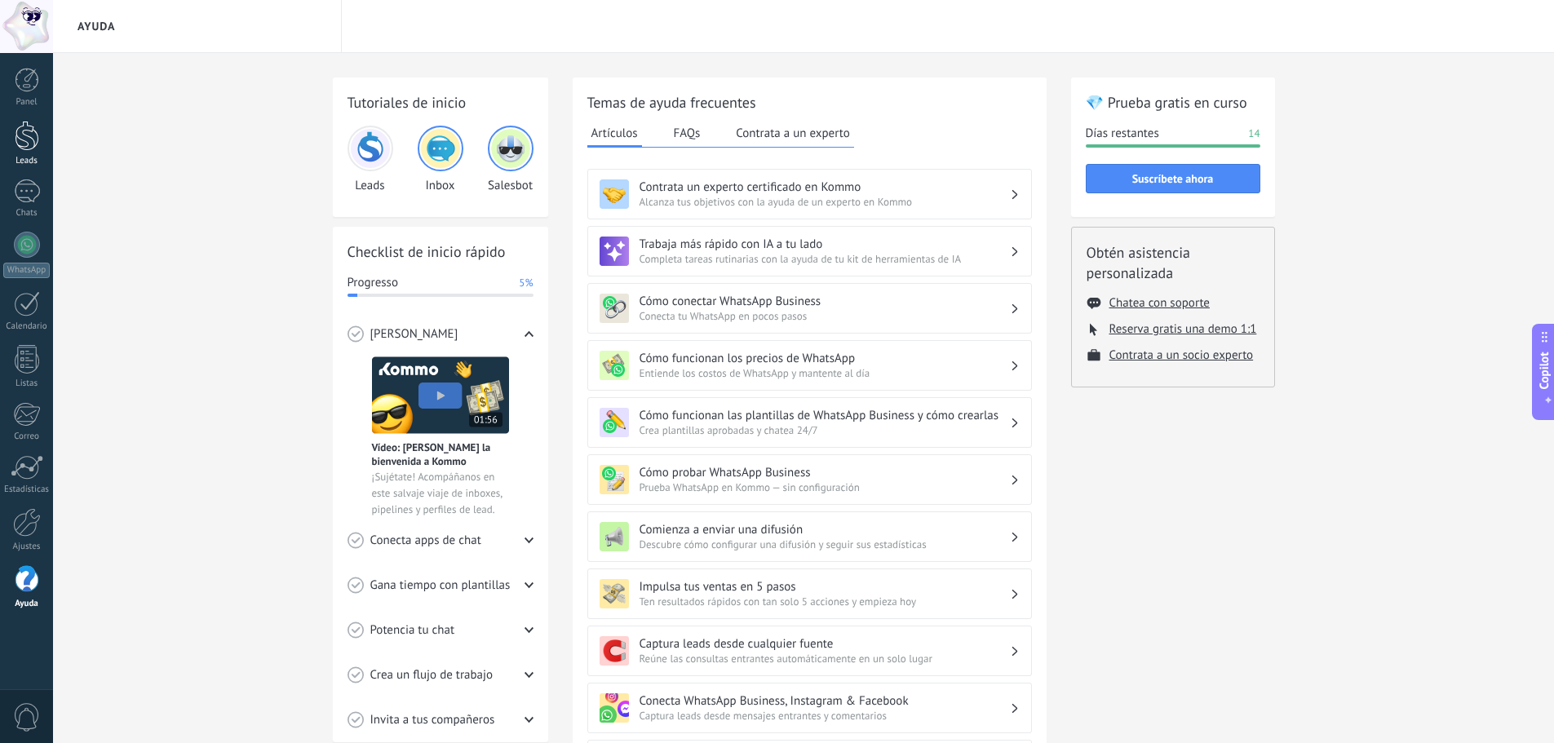
click at [24, 139] on div at bounding box center [27, 136] width 24 height 30
